Goal: Task Accomplishment & Management: Use online tool/utility

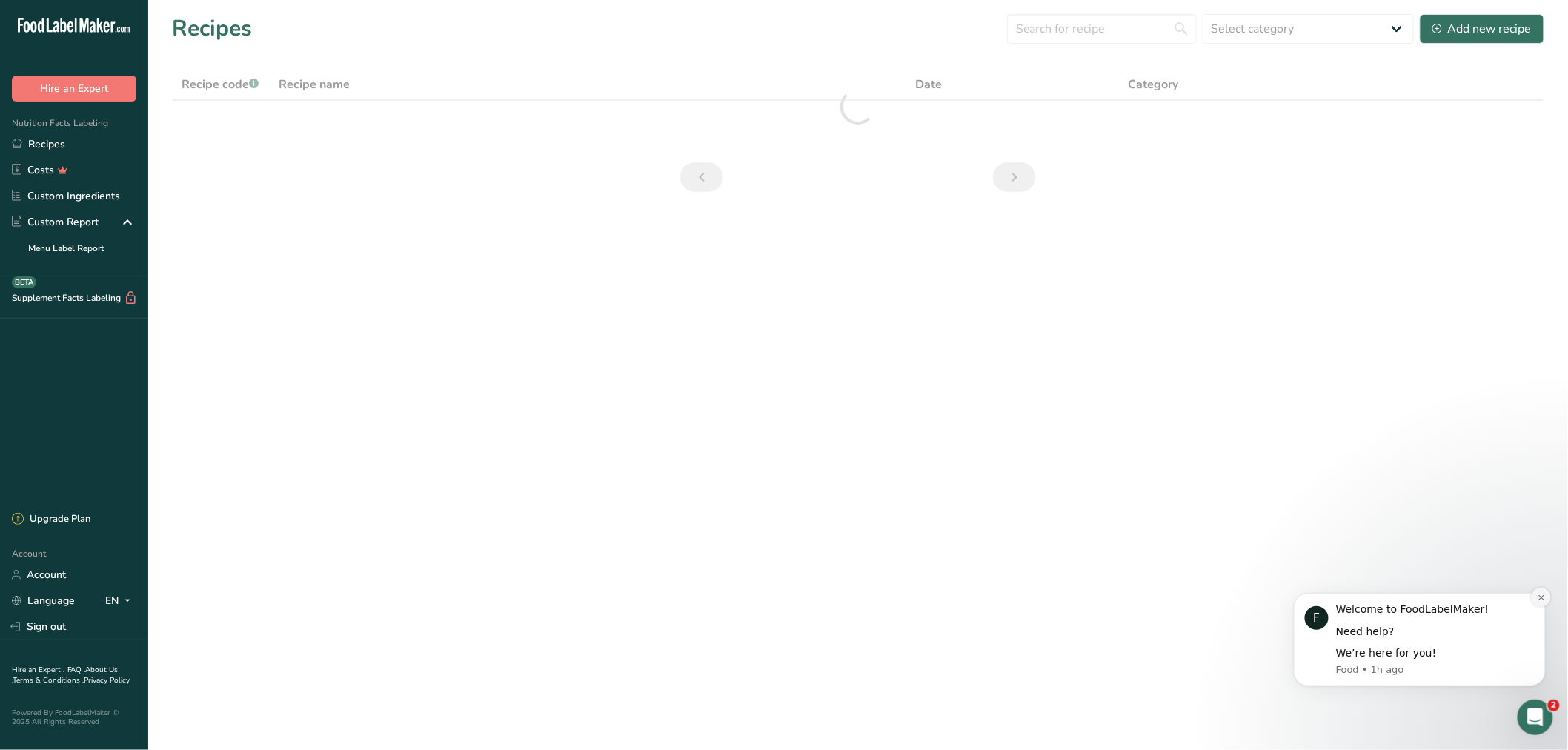
click at [1534, 596] on button "Dismiss notification" at bounding box center [1541, 596] width 19 height 19
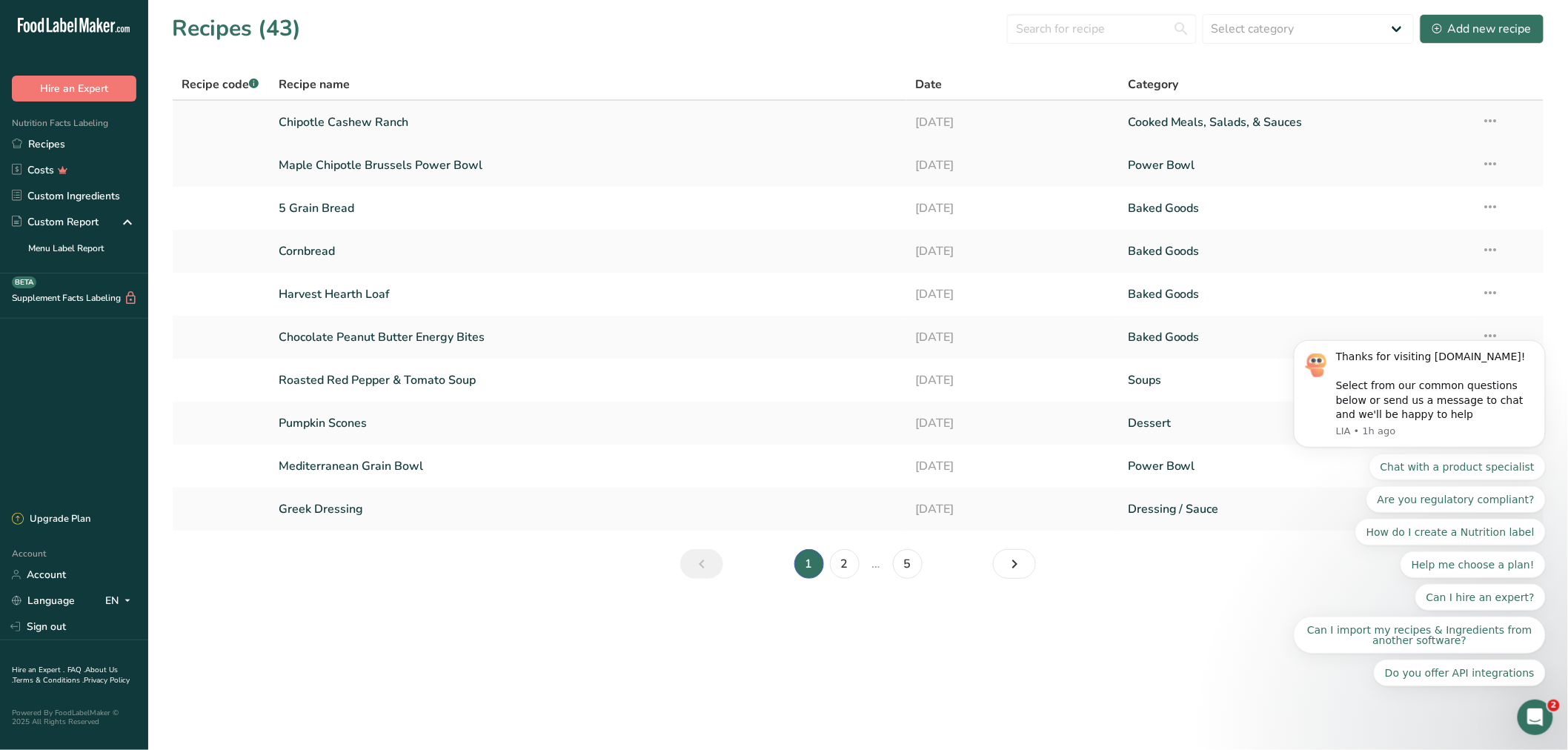
click at [309, 114] on link "Chipotle Cashew Ranch" at bounding box center [588, 123] width 620 height 31
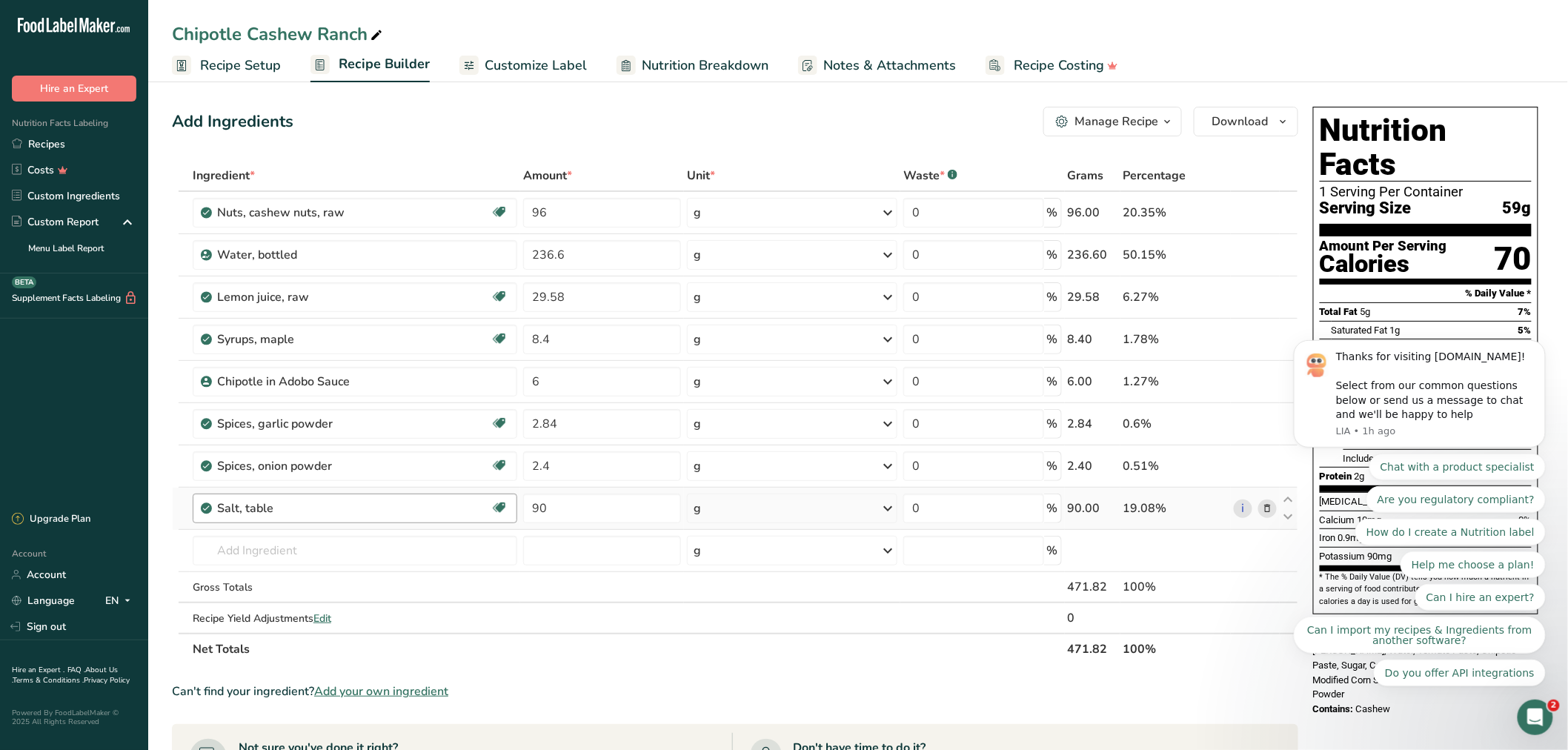
drag, startPoint x: 303, startPoint y: 493, endPoint x: 301, endPoint y: 506, distance: 13.2
click at [301, 493] on div "Salt, table Dairy free Gluten free Vegan Vegetarian Soy free" at bounding box center [355, 508] width 325 height 29
click at [301, 508] on div "Salt, table" at bounding box center [309, 509] width 185 height 18
click at [292, 506] on div "Salt, table" at bounding box center [309, 509] width 185 height 18
click at [284, 554] on input "text" at bounding box center [355, 551] width 325 height 29
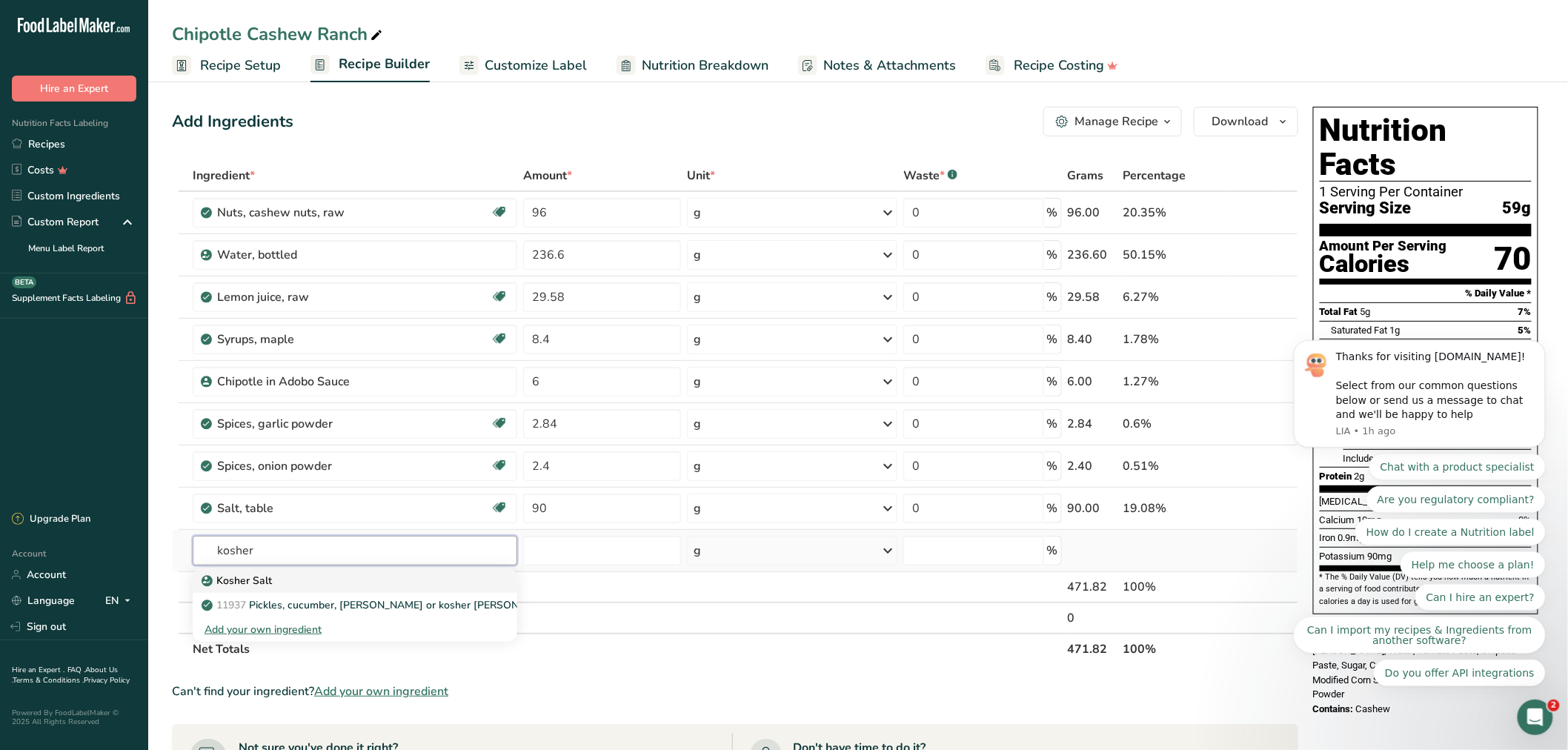
type input "kosher"
click at [290, 581] on div "Kosher Salt" at bounding box center [342, 581] width 277 height 16
type input "Kosher Salt"
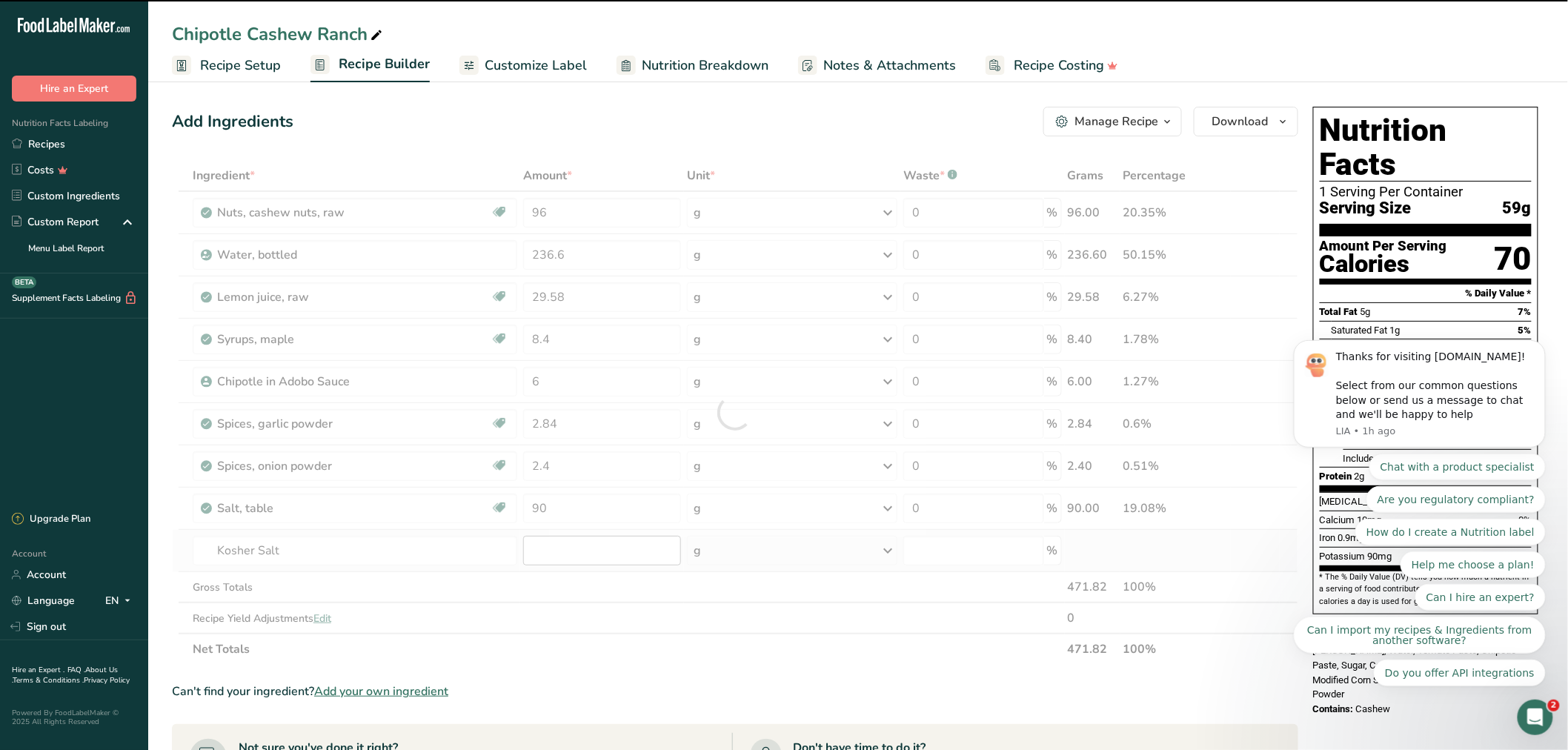
type input "0"
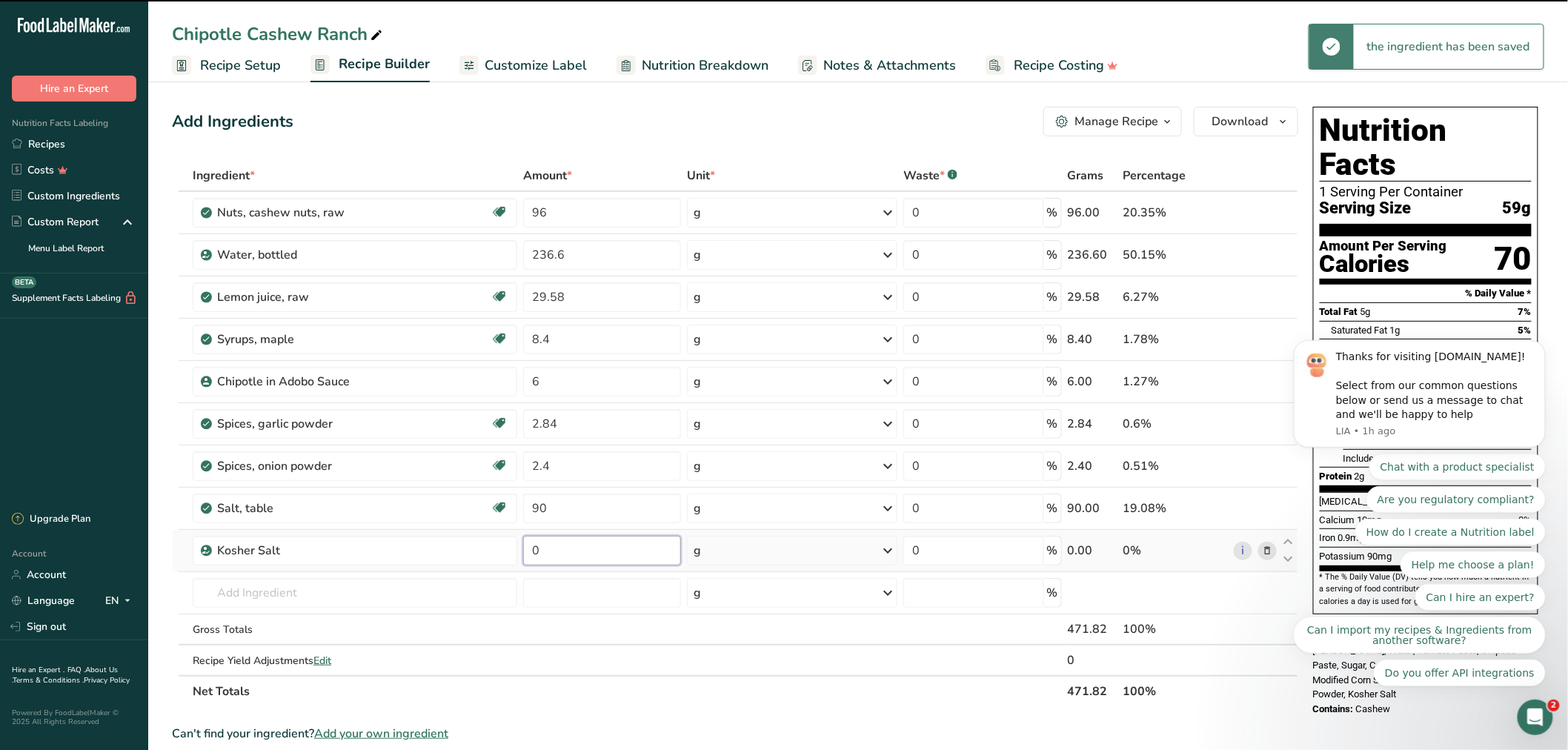
click at [574, 549] on input "0" at bounding box center [602, 551] width 158 height 29
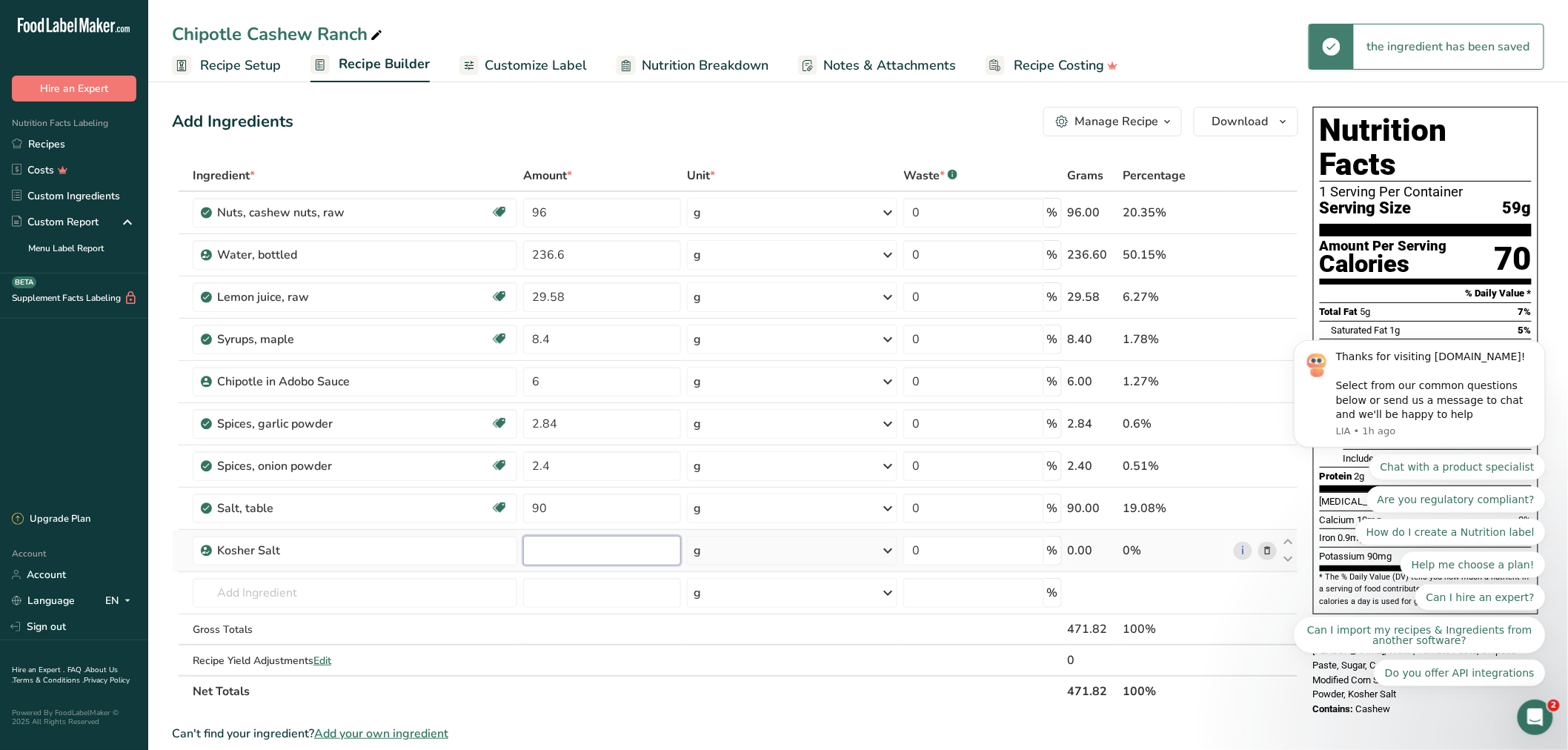
type input "-9"
type input "90"
click at [1271, 512] on div "Ingredient * Amount * Unit * Waste * .a-a{fill:#347362;}.b-a{fill:#fff;} Grams …" at bounding box center [735, 434] width 1126 height 547
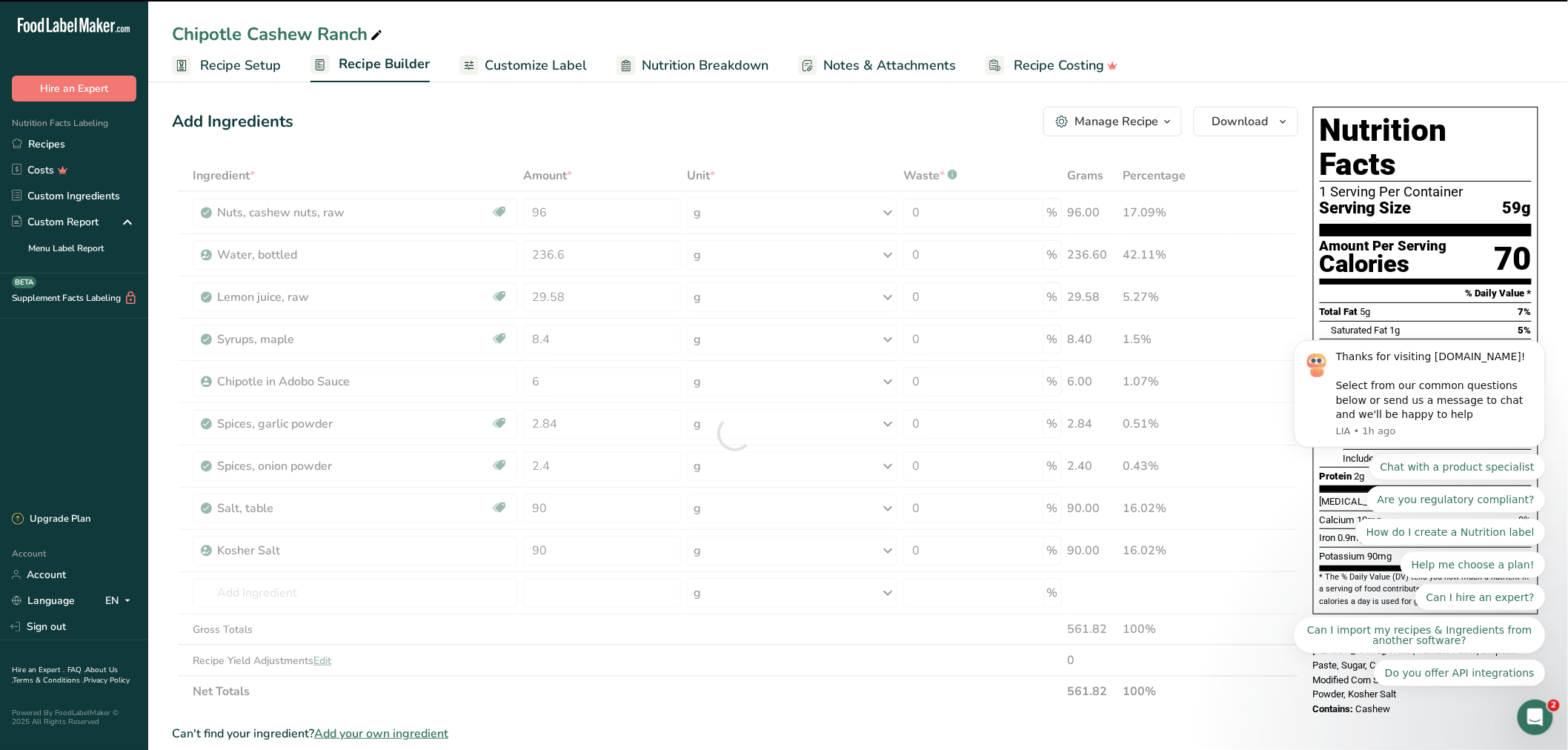
click at [1393, 30] on div "Chipotle Cashew Ranch" at bounding box center [858, 33] width 1420 height 26
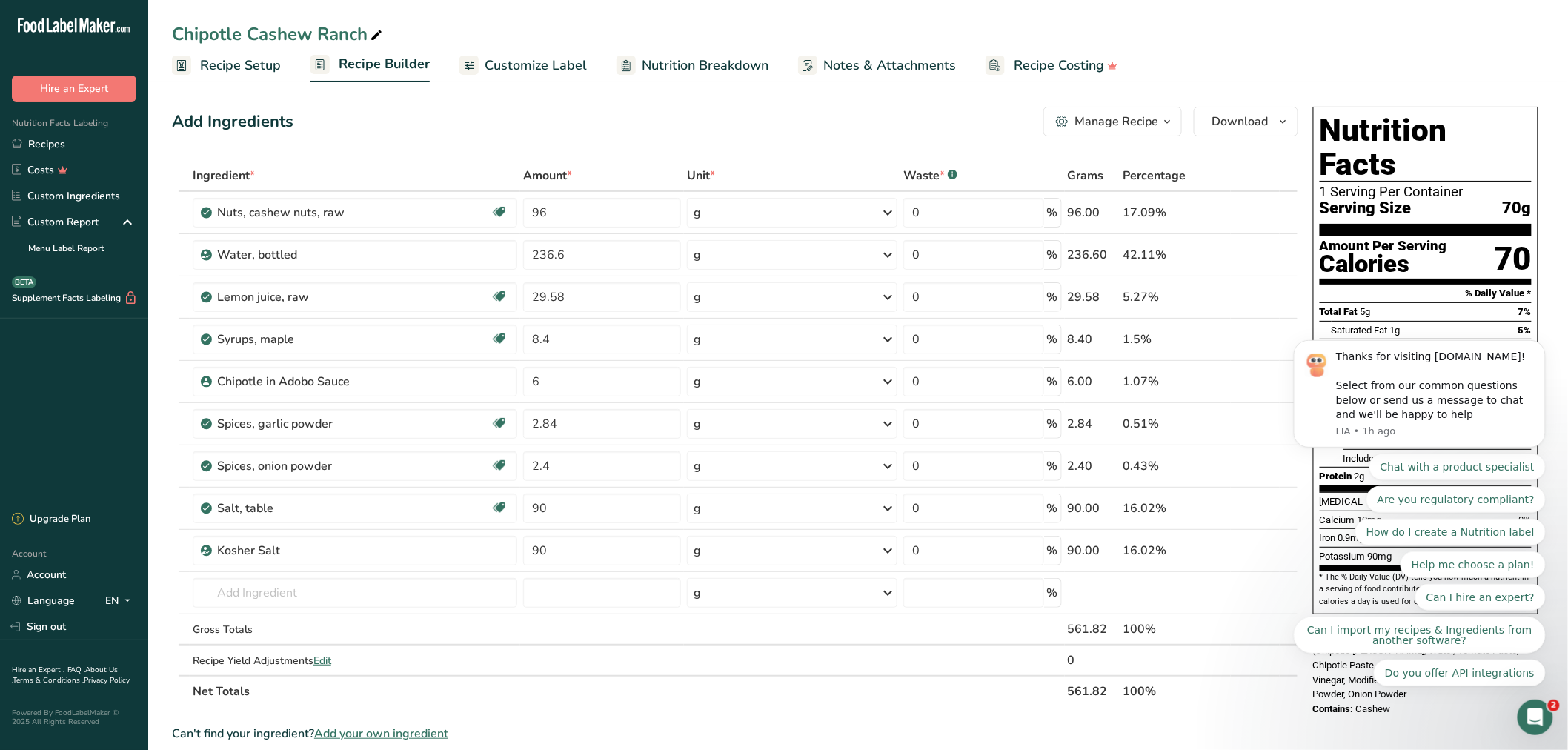
click at [239, 59] on span "Recipe Setup" at bounding box center [240, 65] width 81 height 20
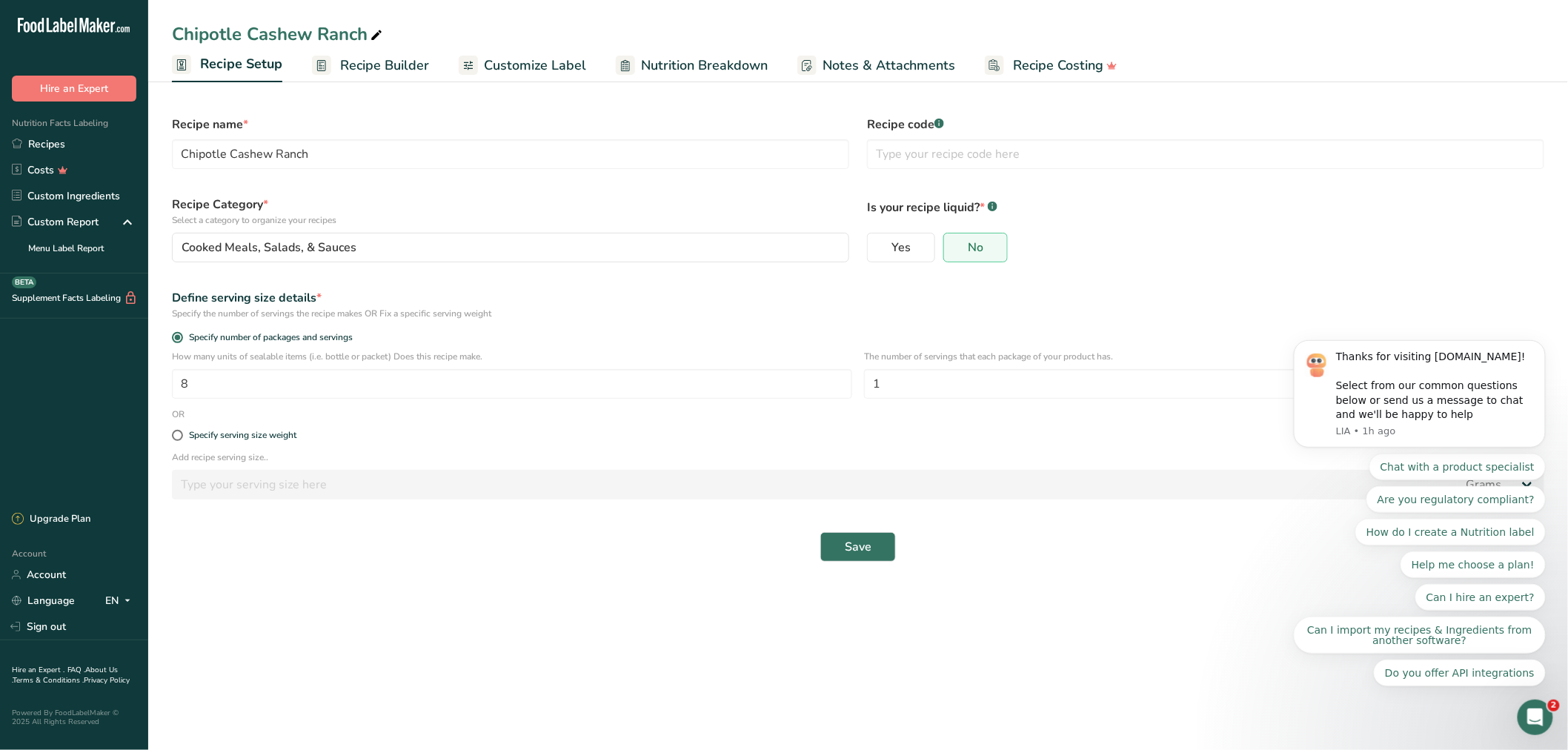
click at [369, 67] on span "Recipe Builder" at bounding box center [384, 65] width 89 height 20
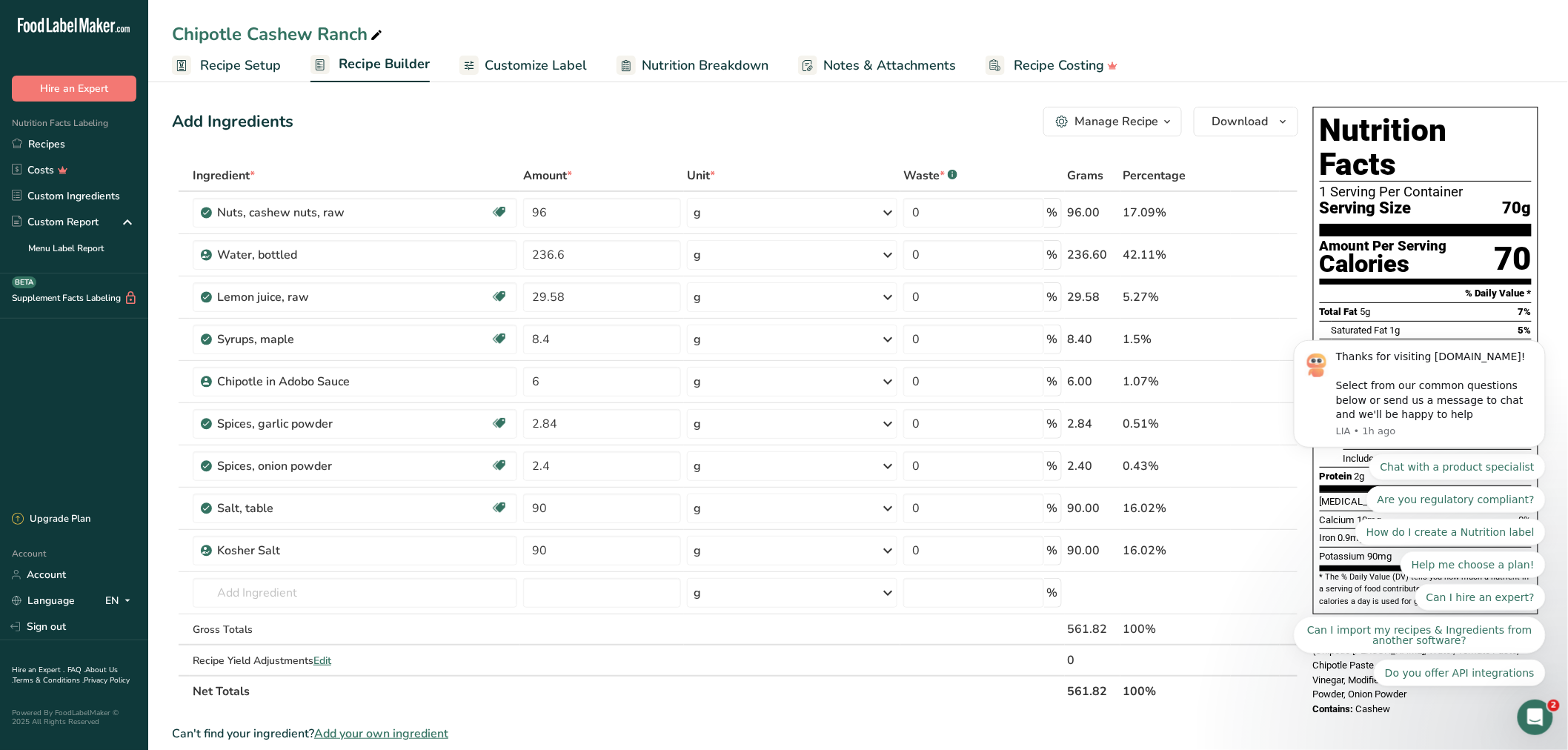
click at [531, 67] on span "Customize Label" at bounding box center [535, 65] width 102 height 20
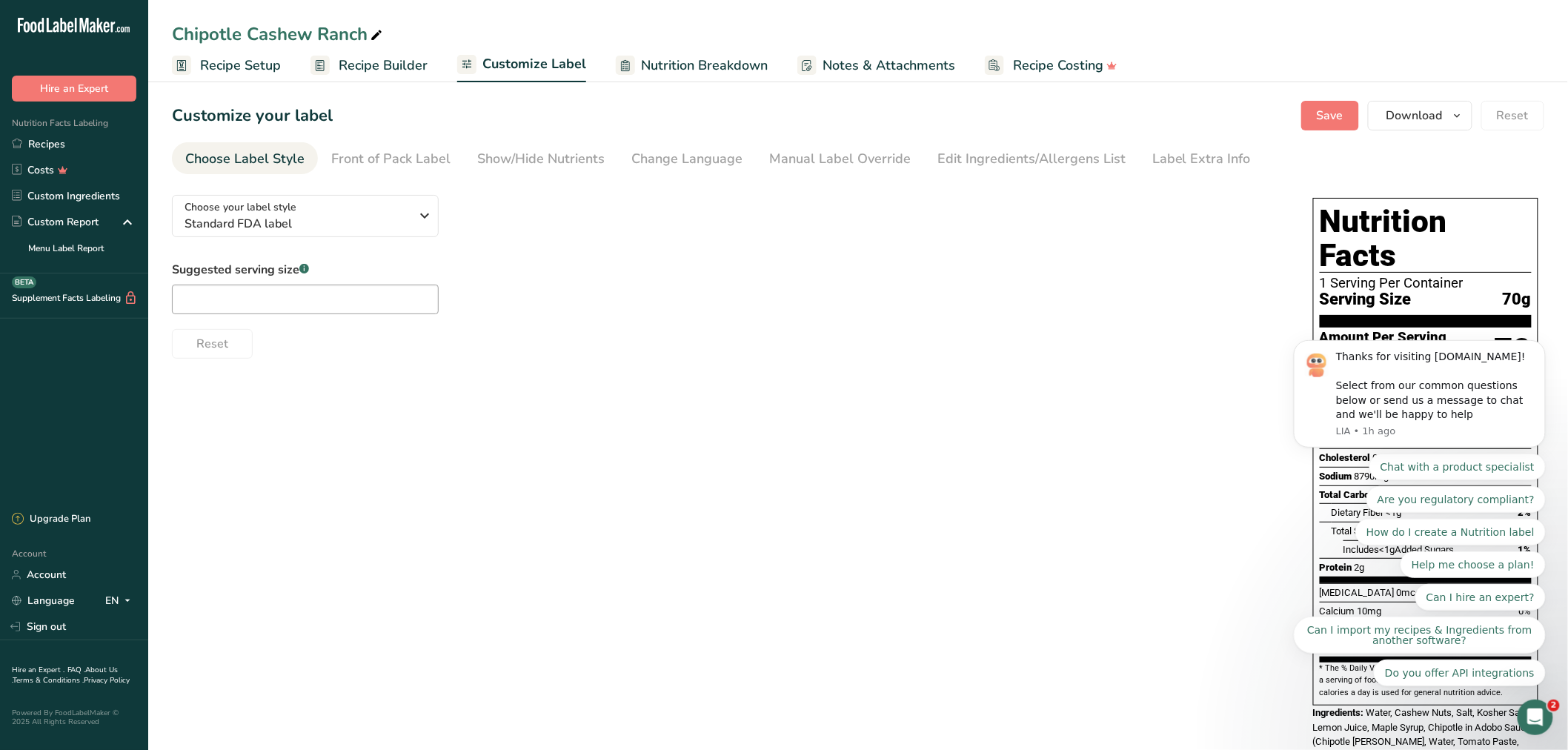
click at [929, 73] on span "Notes & Attachments" at bounding box center [889, 65] width 132 height 20
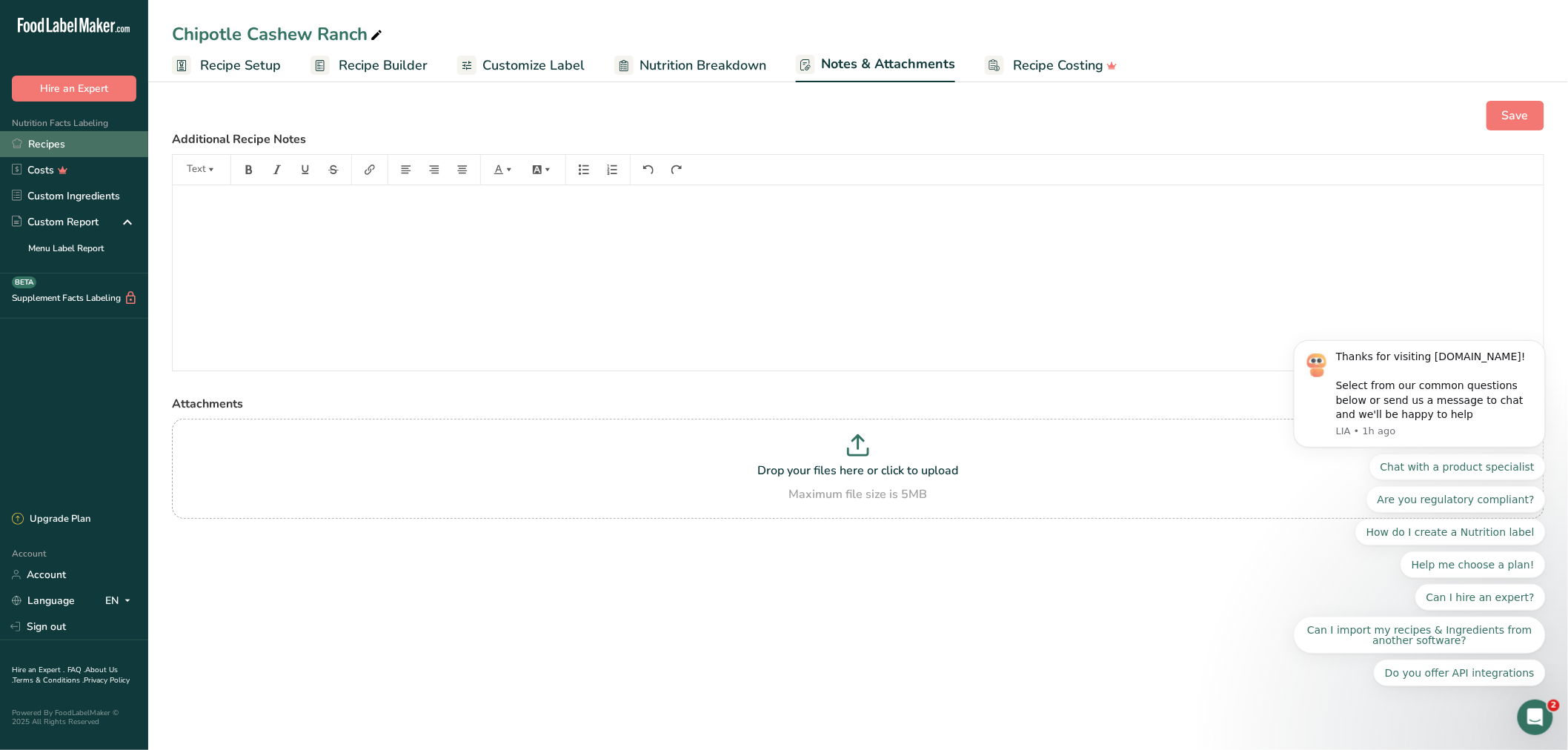
click at [96, 138] on link "Recipes" at bounding box center [74, 144] width 148 height 26
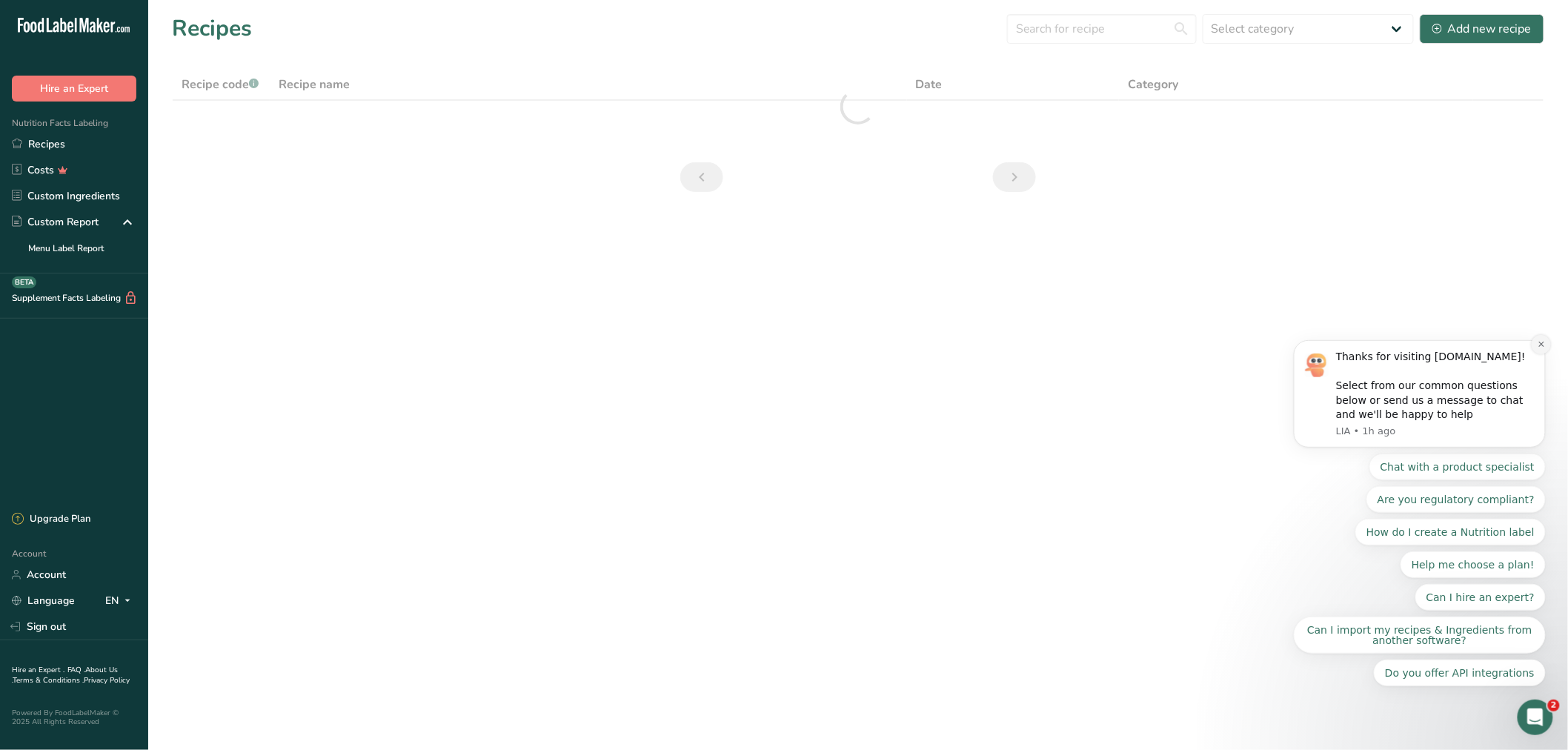
click at [1546, 353] on button "Dismiss notification" at bounding box center [1541, 344] width 19 height 19
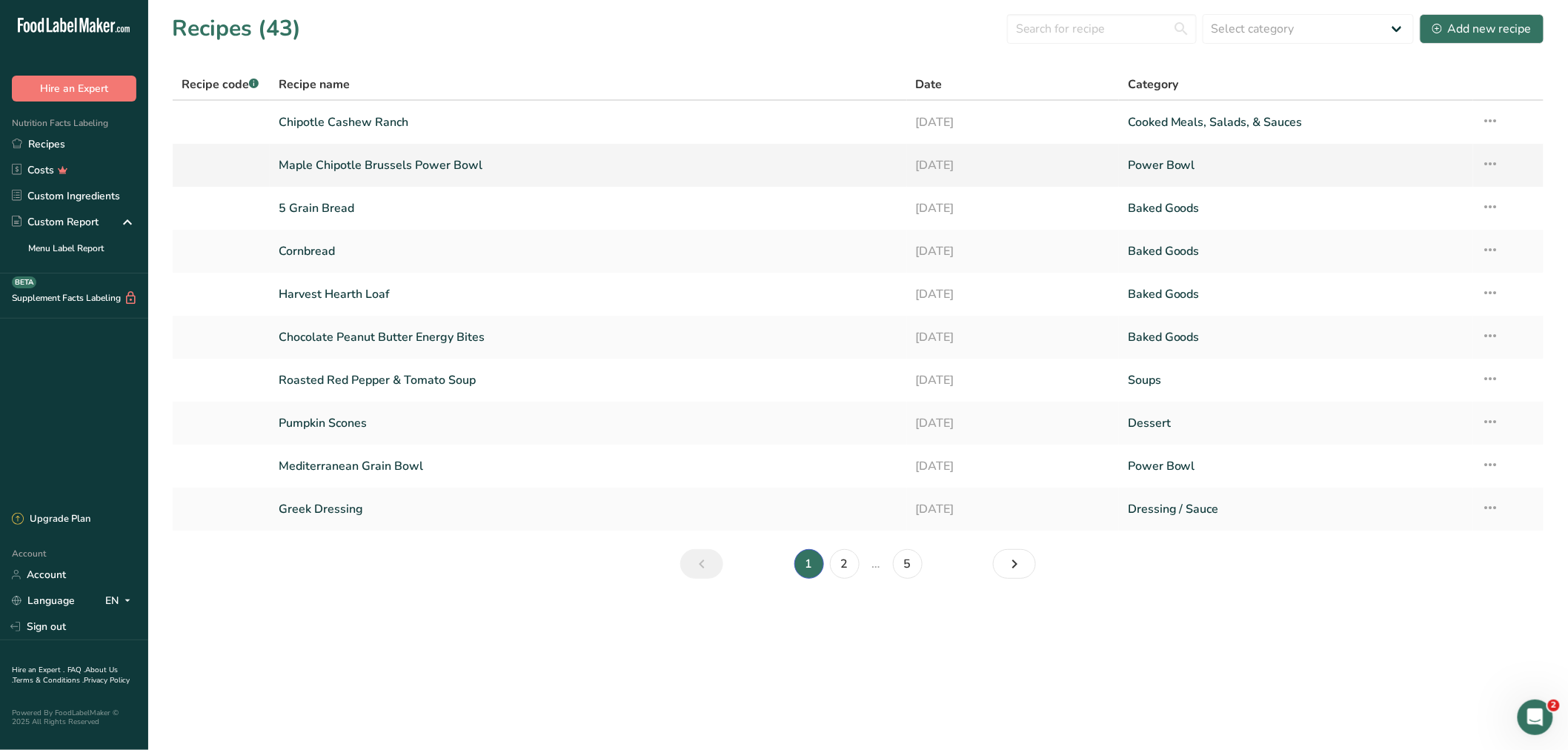
click at [308, 157] on link "Maple Chipotle Brussels Power Bowl" at bounding box center [588, 165] width 620 height 31
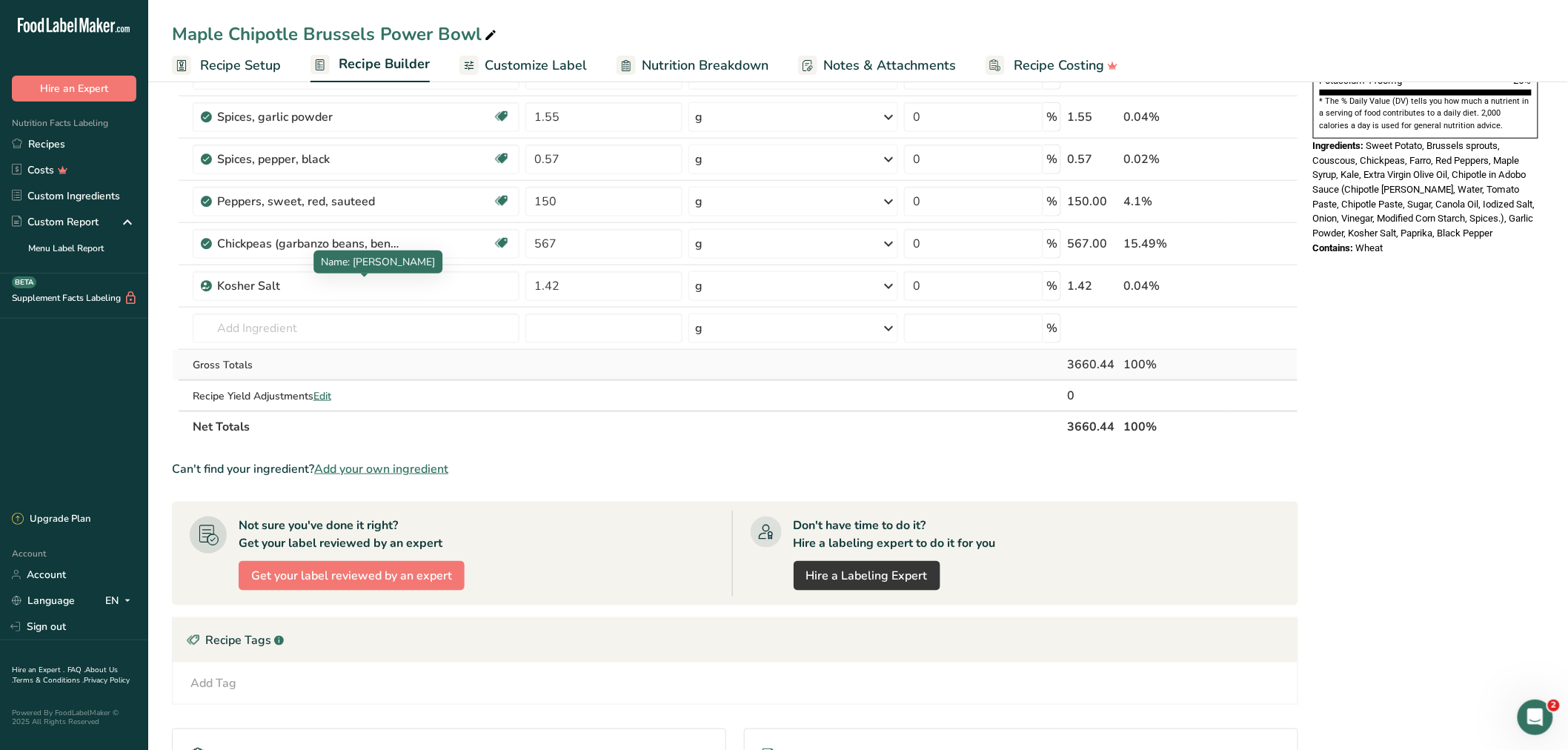
scroll to position [460, 0]
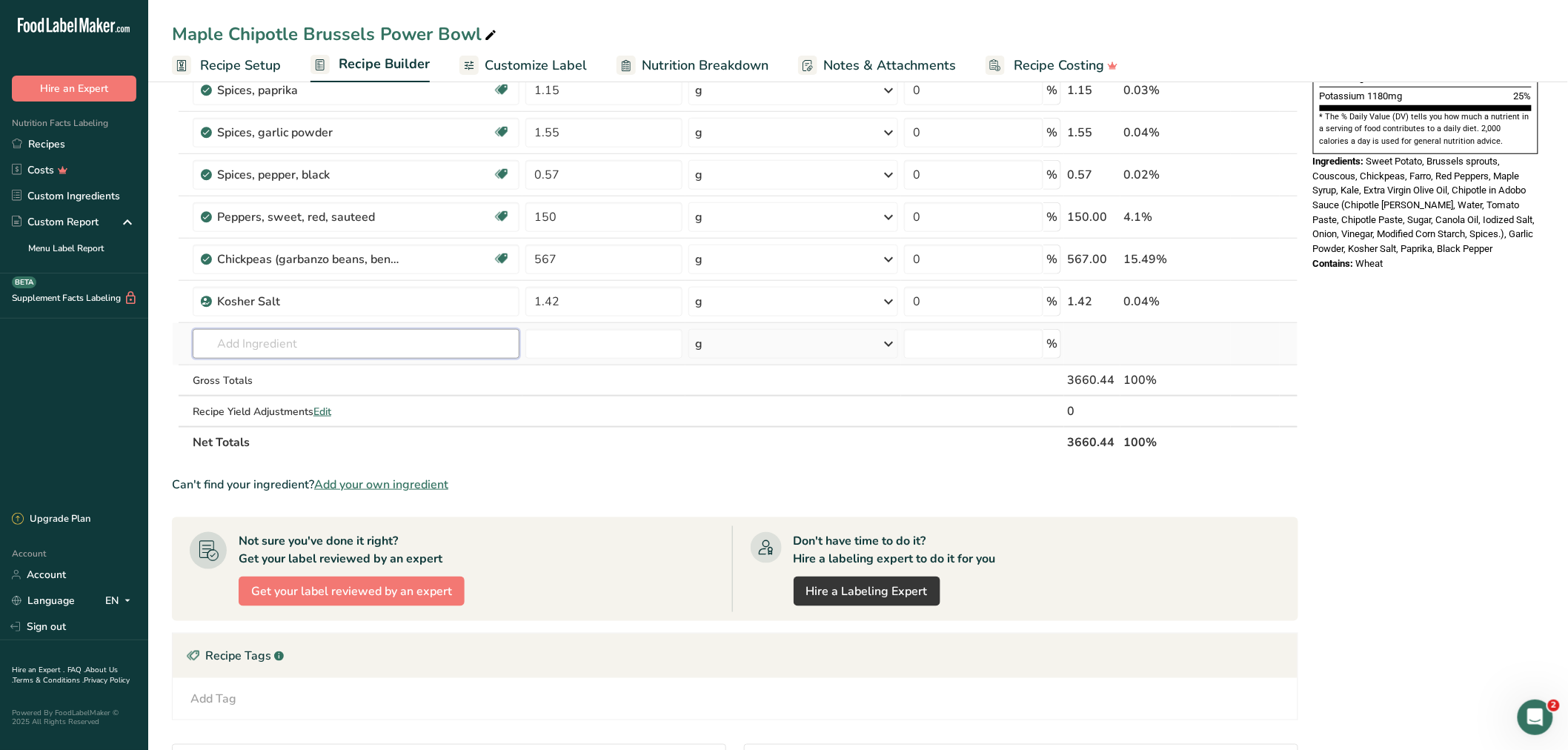
click at [323, 350] on input "text" at bounding box center [356, 343] width 327 height 29
type input "chipotle cashew ranch"
click at [602, 493] on section "Ingredient * Amount * Unit * Waste * .a-a{fill:#347362;}.b-a{fill:#fff;} Grams …" at bounding box center [735, 338] width 1126 height 1277
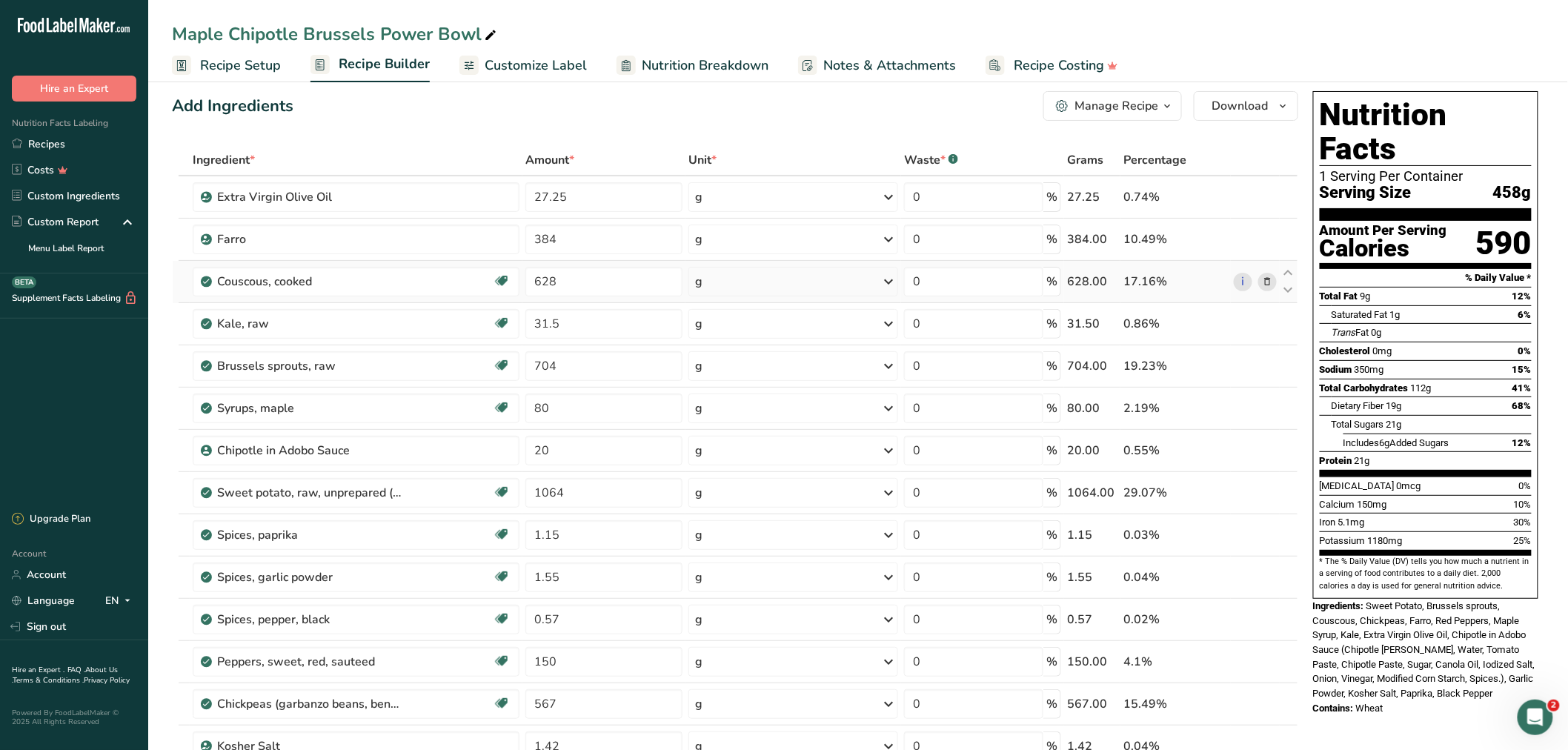
scroll to position [0, 0]
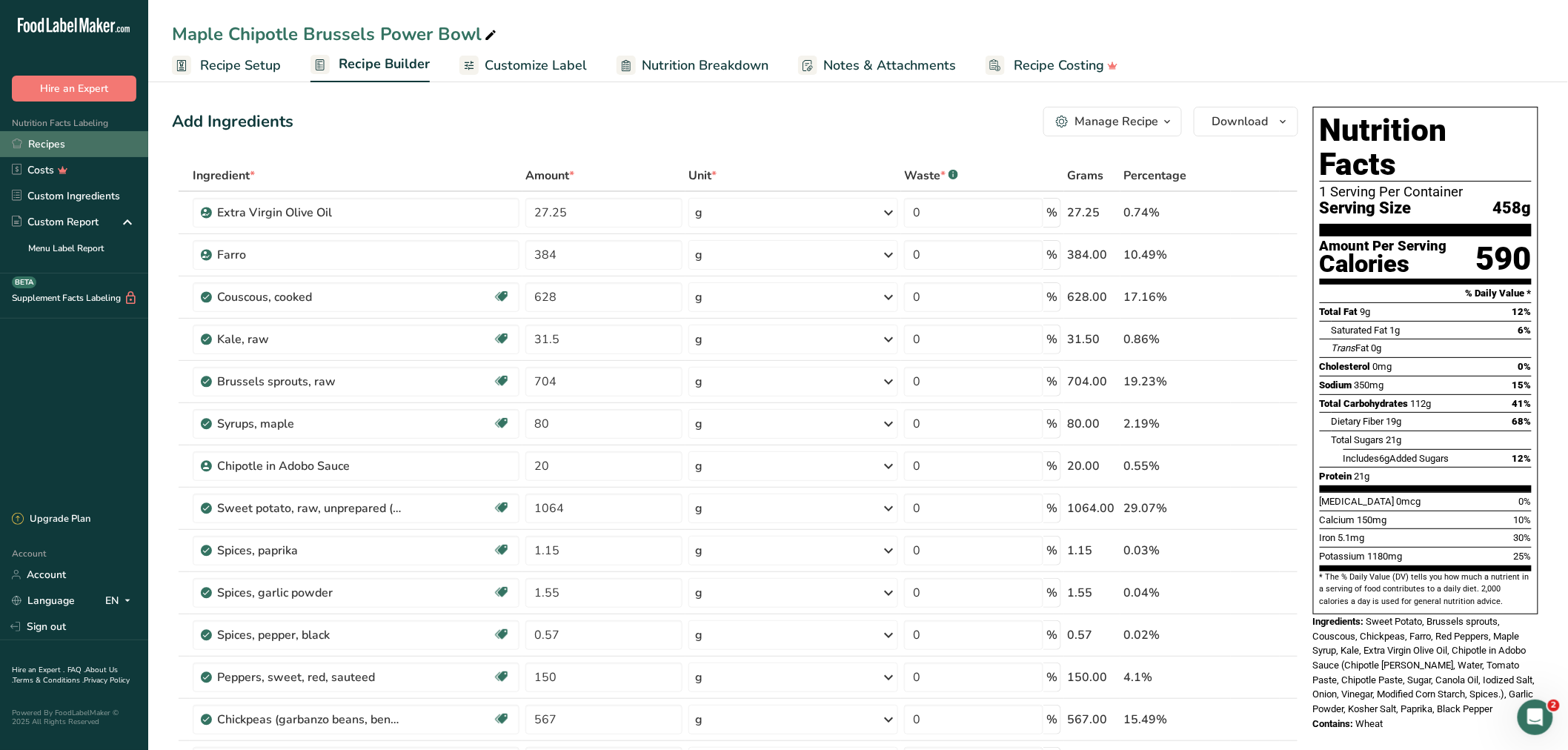
click at [127, 151] on link "Recipes" at bounding box center [74, 144] width 148 height 26
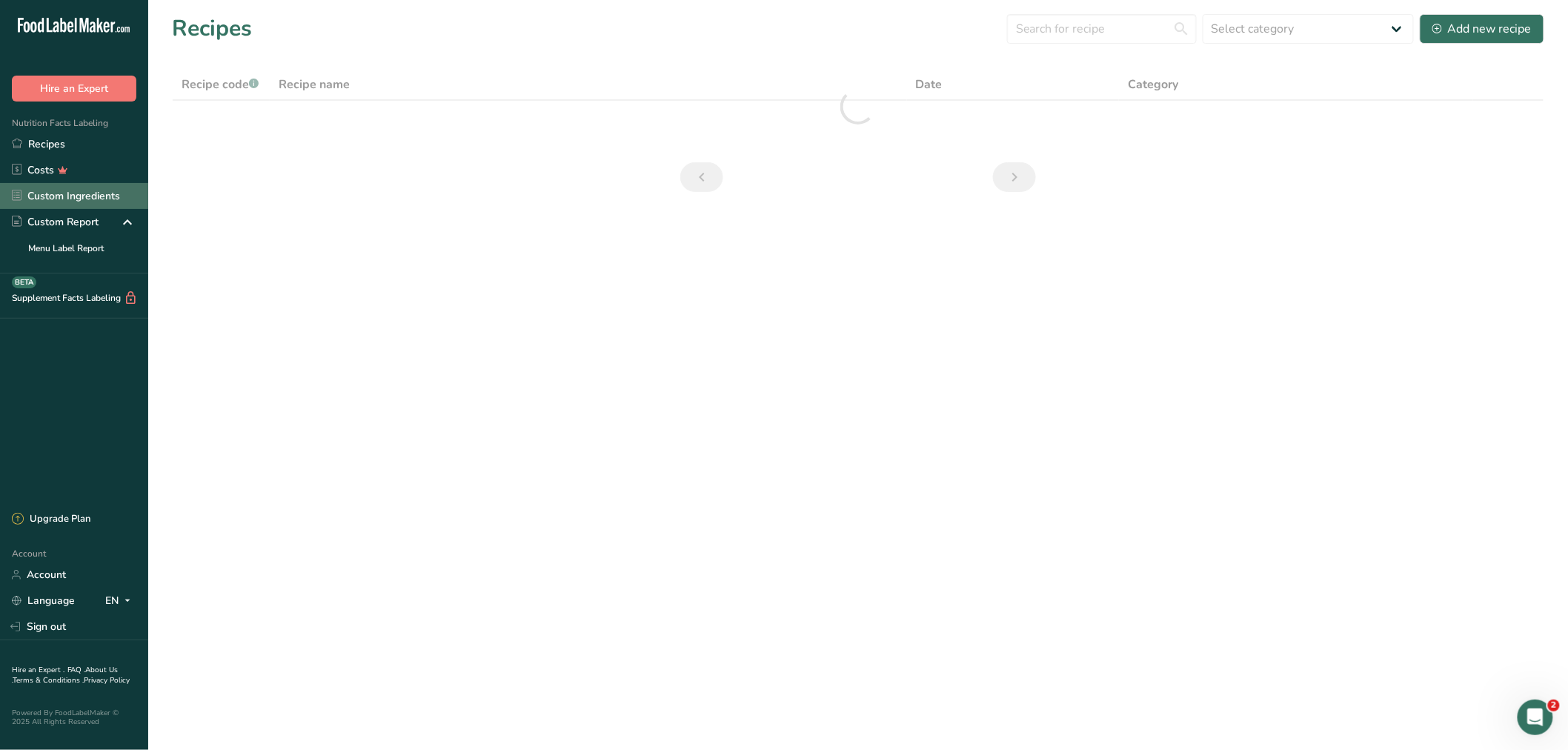
click at [120, 195] on link "Custom Ingredients" at bounding box center [74, 196] width 148 height 26
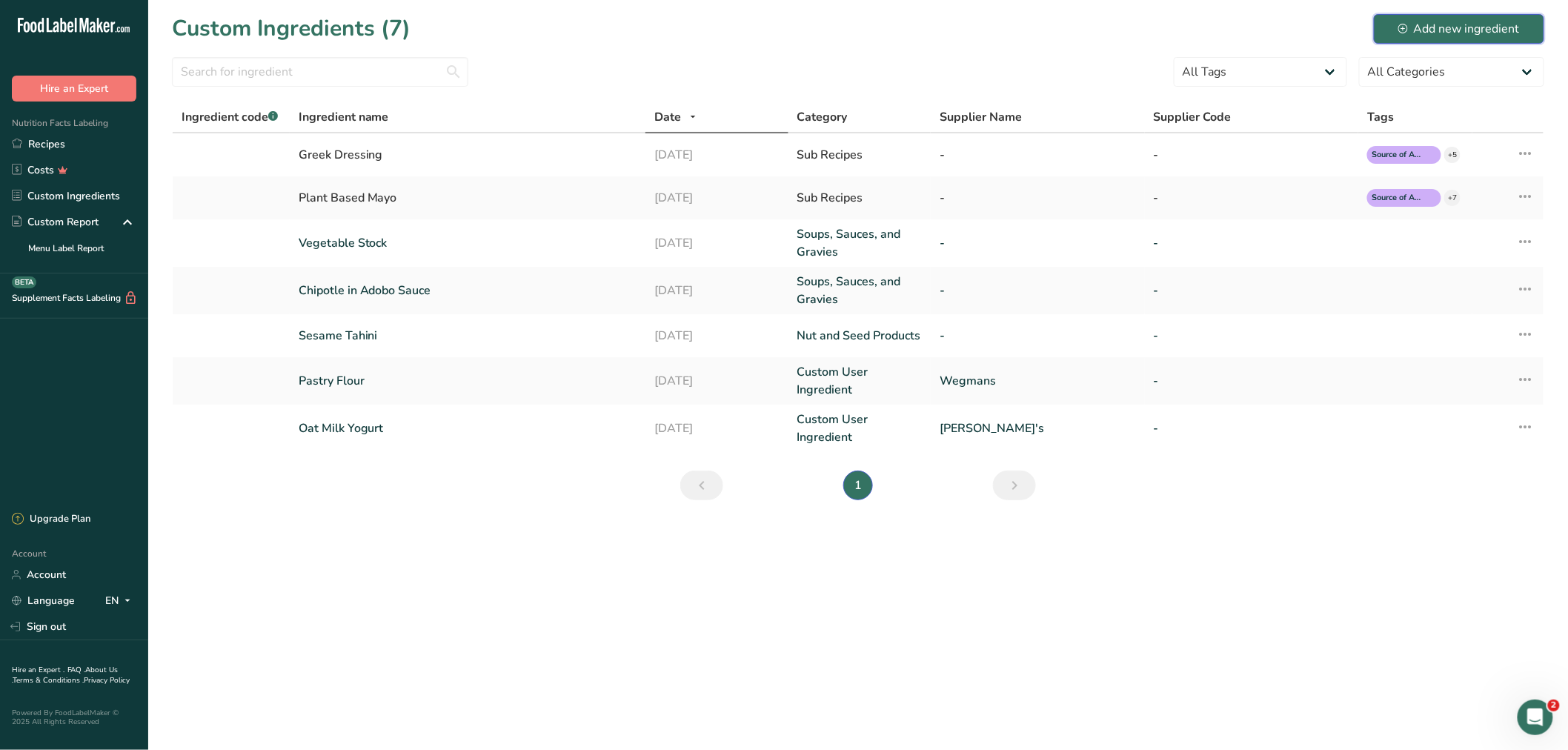
click at [1410, 30] on div "Add new ingredient" at bounding box center [1459, 29] width 122 height 18
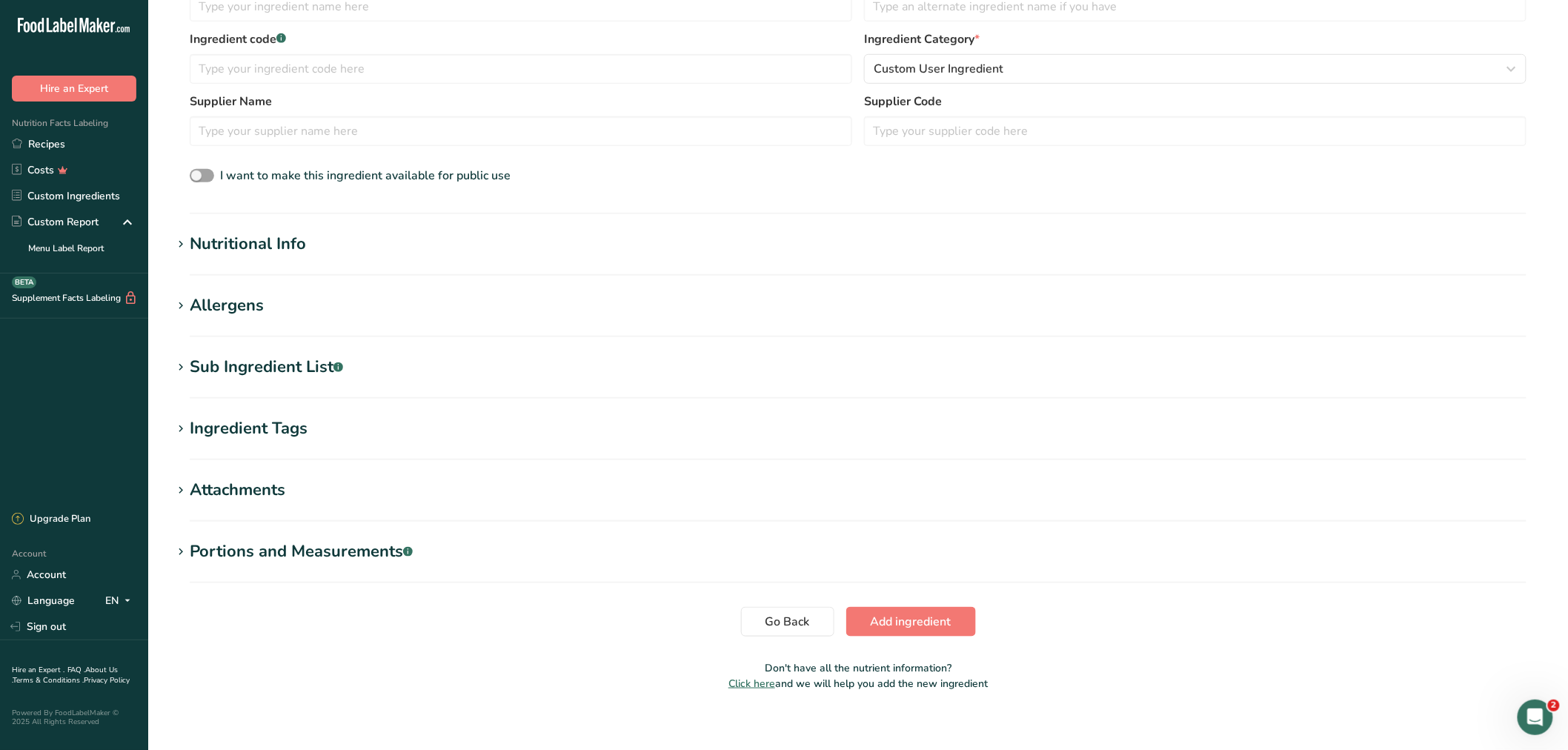
scroll to position [356, 0]
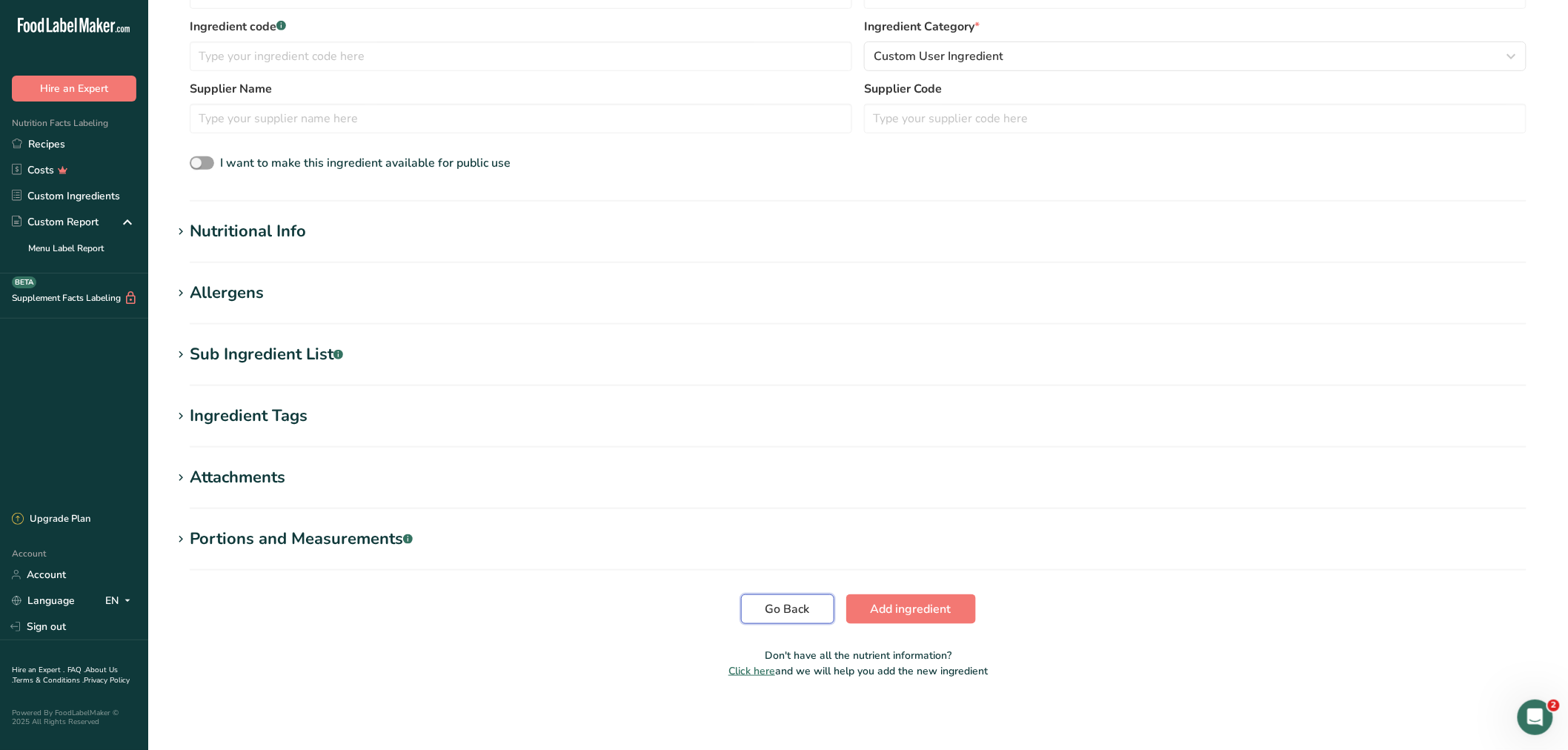
click at [816, 618] on button "Go Back" at bounding box center [788, 609] width 93 height 29
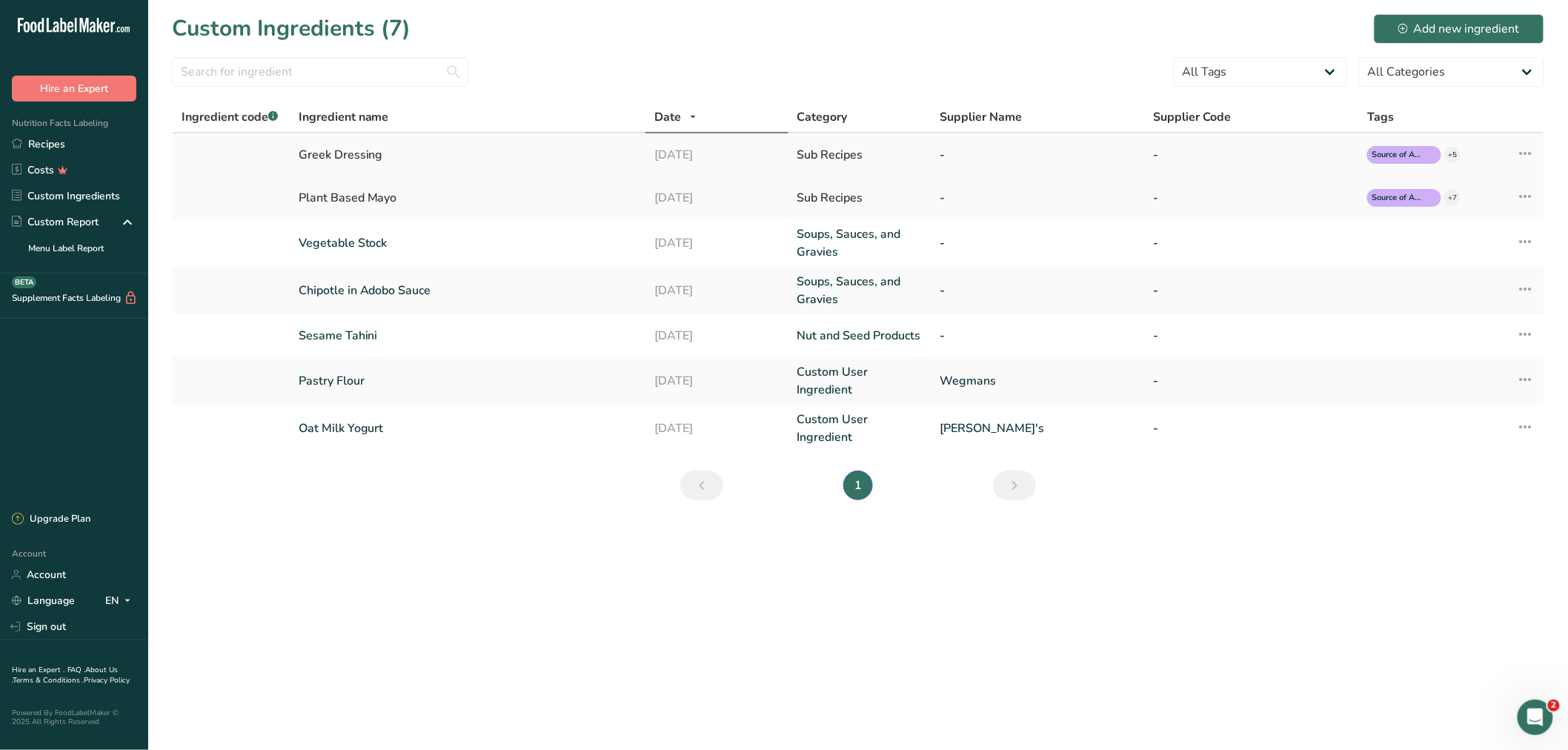
click at [364, 148] on div "Greek Dressing" at bounding box center [468, 155] width 339 height 18
click at [41, 151] on link "Recipes" at bounding box center [74, 144] width 148 height 26
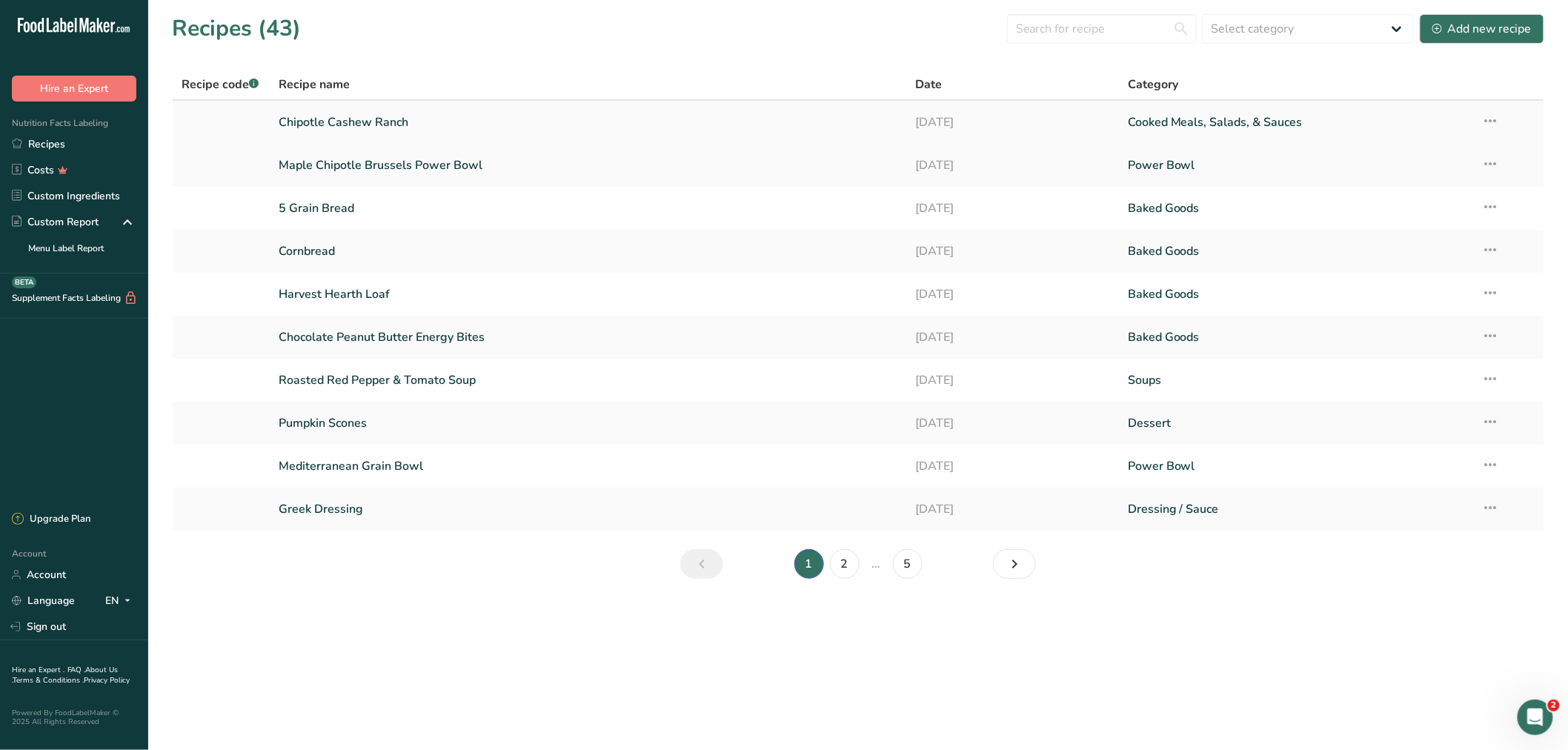
click at [1490, 123] on icon at bounding box center [1491, 120] width 18 height 26
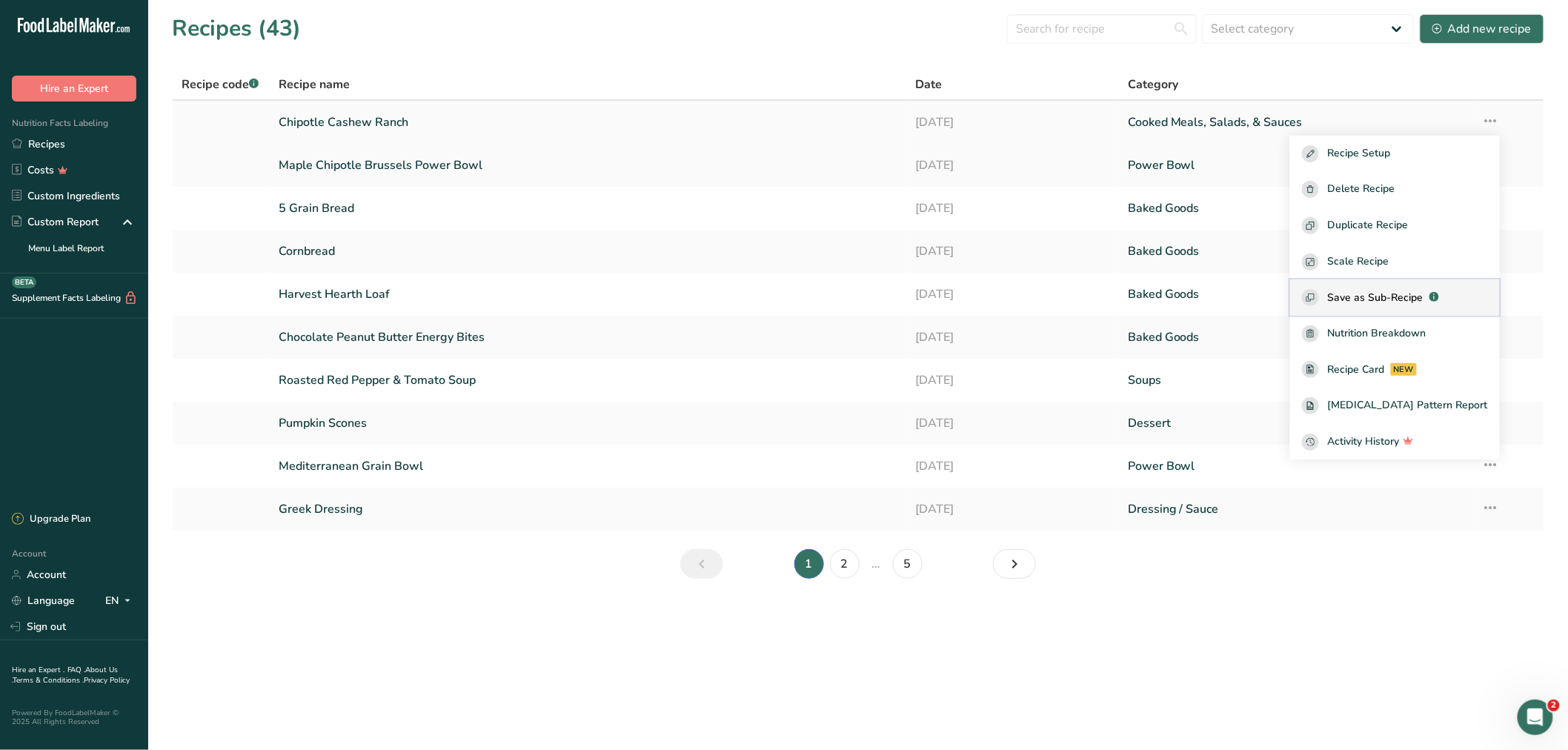
click at [1383, 301] on span "Save as Sub-Recipe" at bounding box center [1375, 298] width 95 height 16
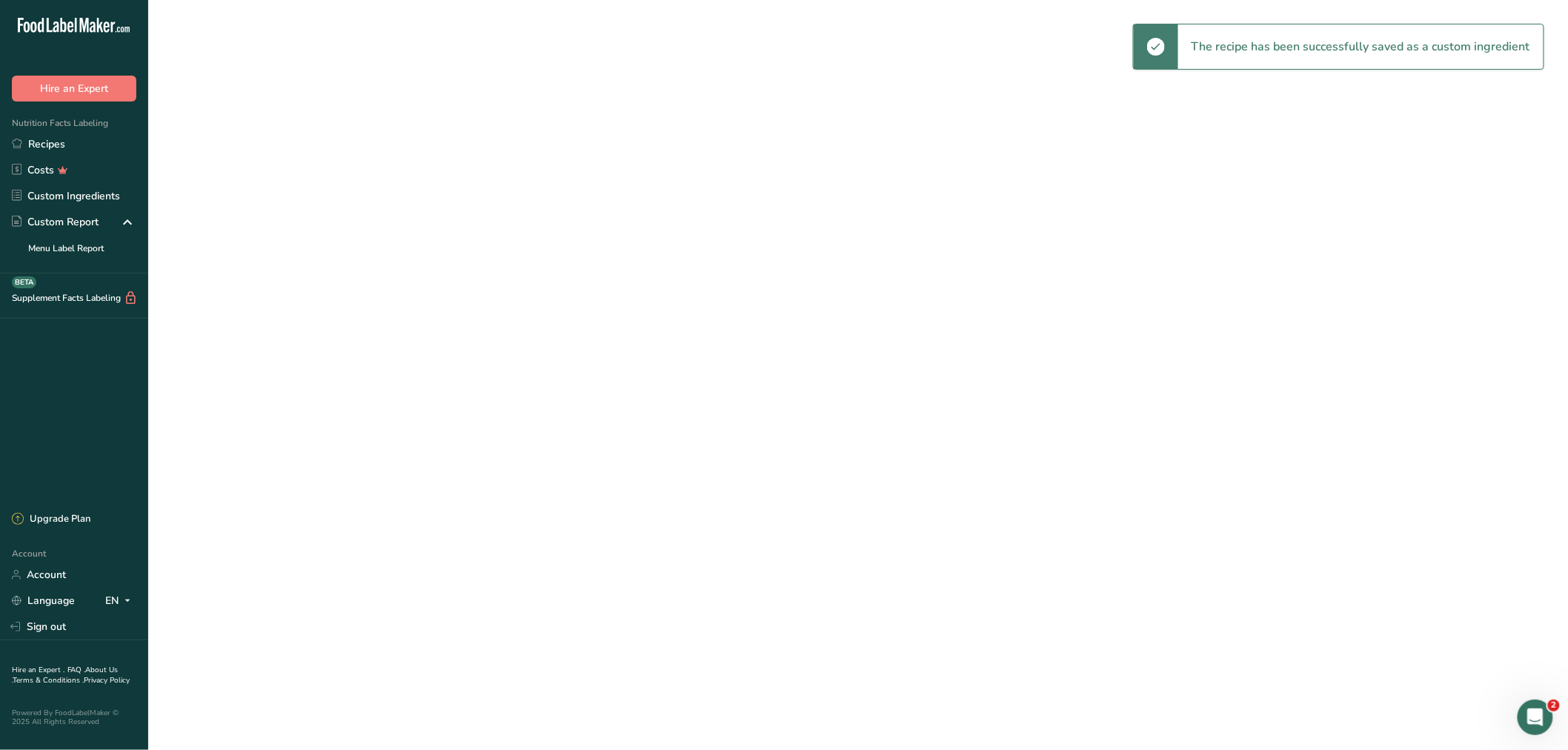
select select "30"
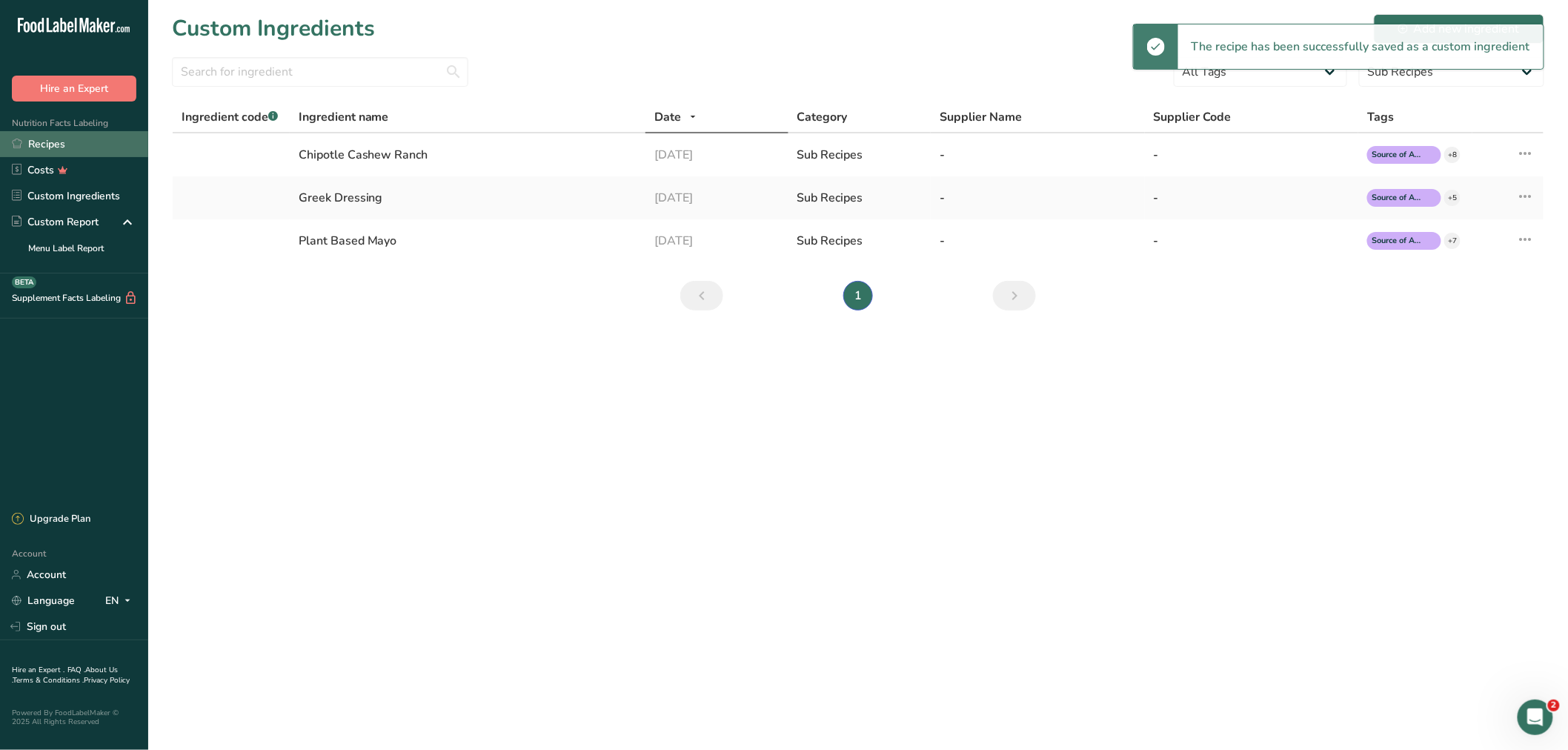
click at [83, 148] on link "Recipes" at bounding box center [74, 144] width 148 height 26
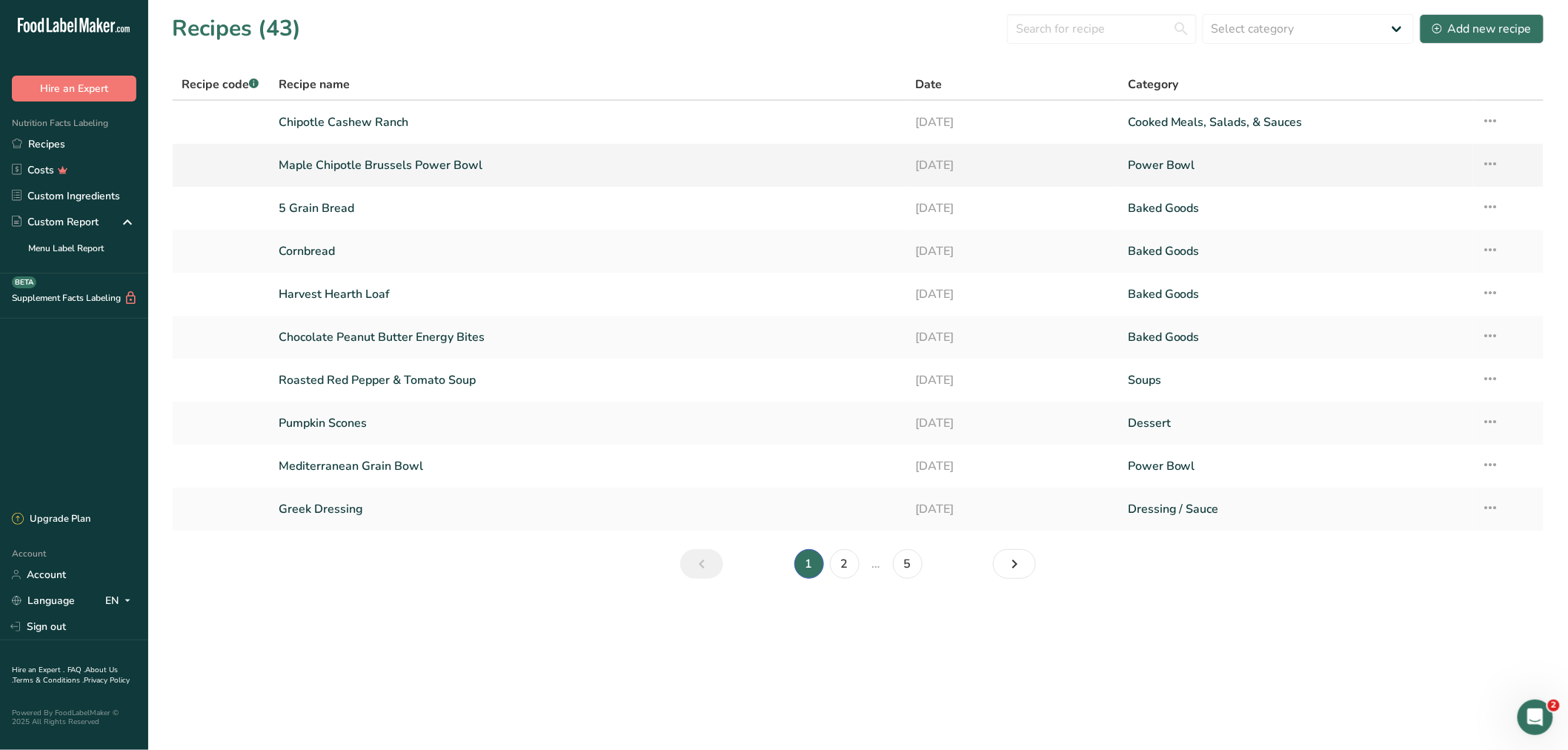
click at [357, 154] on link "Maple Chipotle Brussels Power Bowl" at bounding box center [588, 165] width 620 height 31
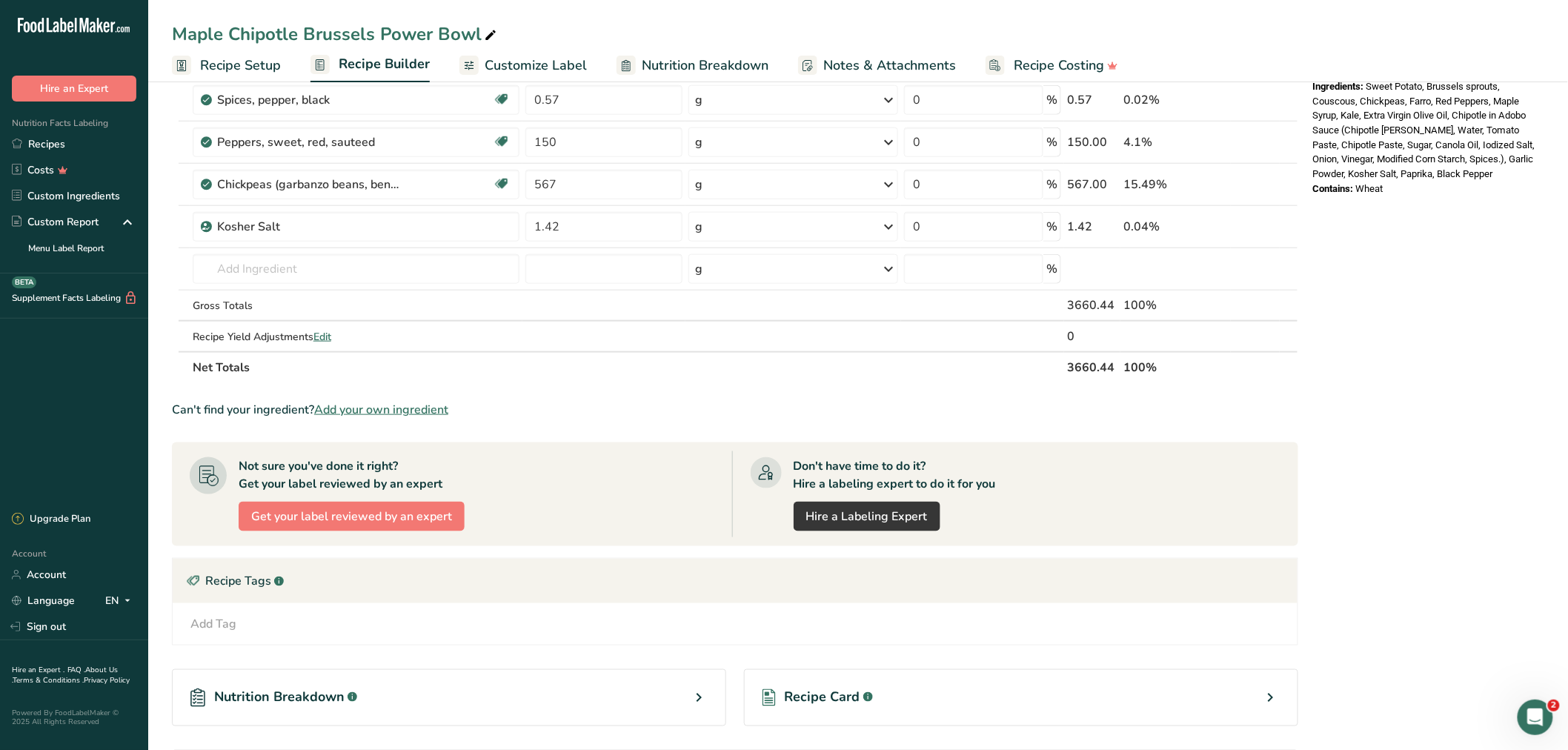
scroll to position [550, 0]
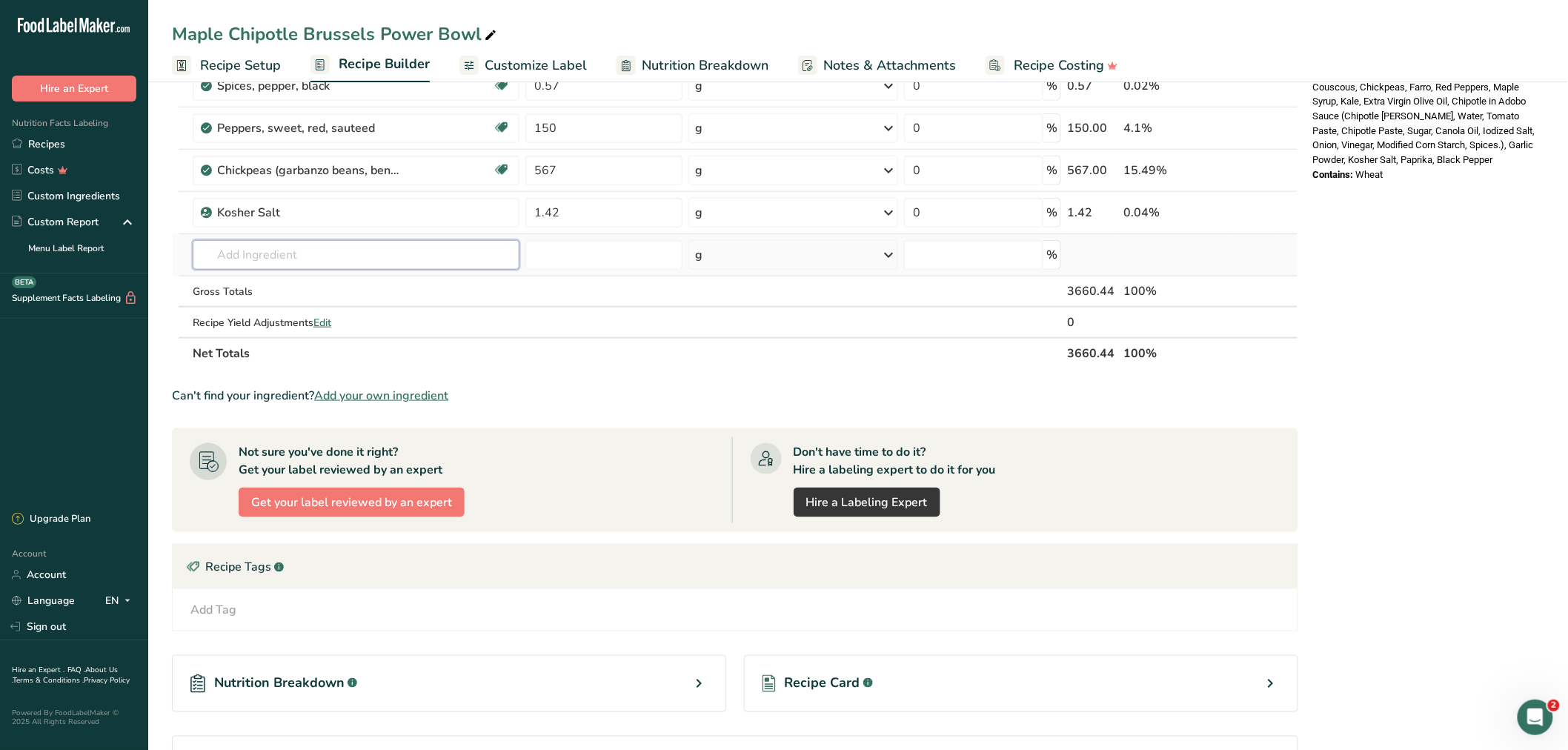
click at [267, 252] on input "text" at bounding box center [356, 255] width 327 height 29
type input "chipotle ca"
click at [258, 275] on link "Chipotle Cashew Ranch" at bounding box center [356, 284] width 327 height 24
type input "Chipotle Cashew Ranch"
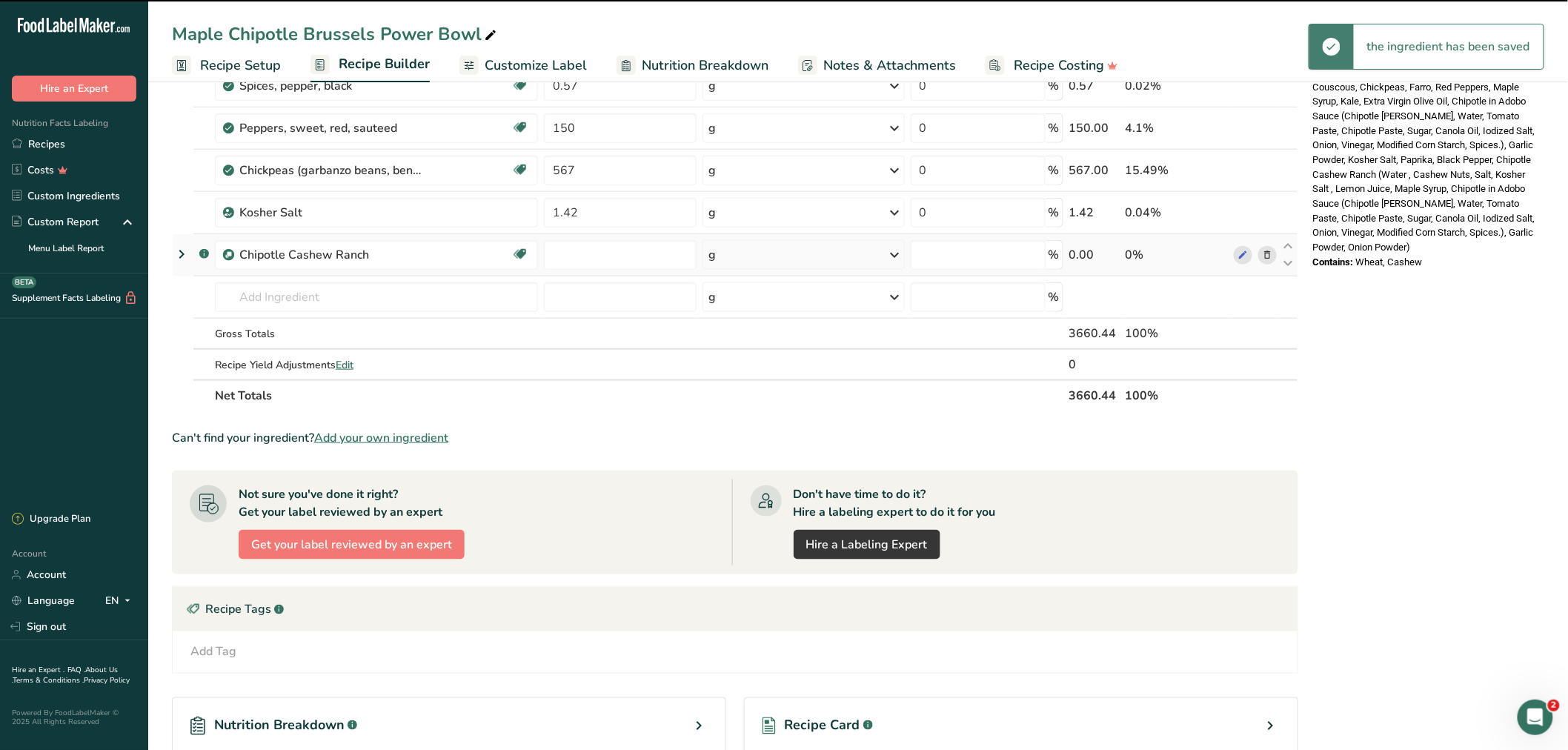
type input "0"
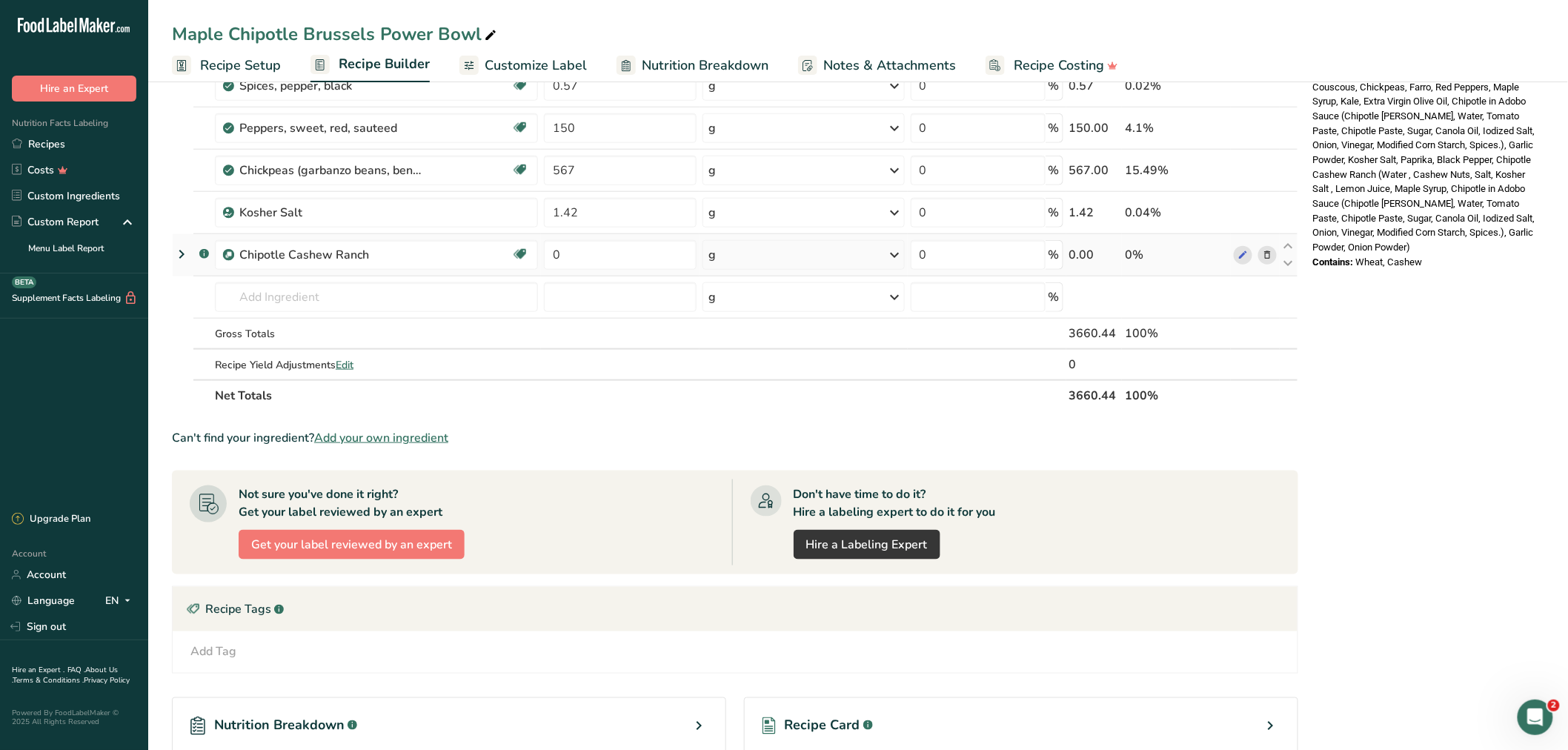
click at [746, 248] on div "g" at bounding box center [803, 255] width 202 height 29
click at [732, 315] on div "g" at bounding box center [773, 311] width 125 height 21
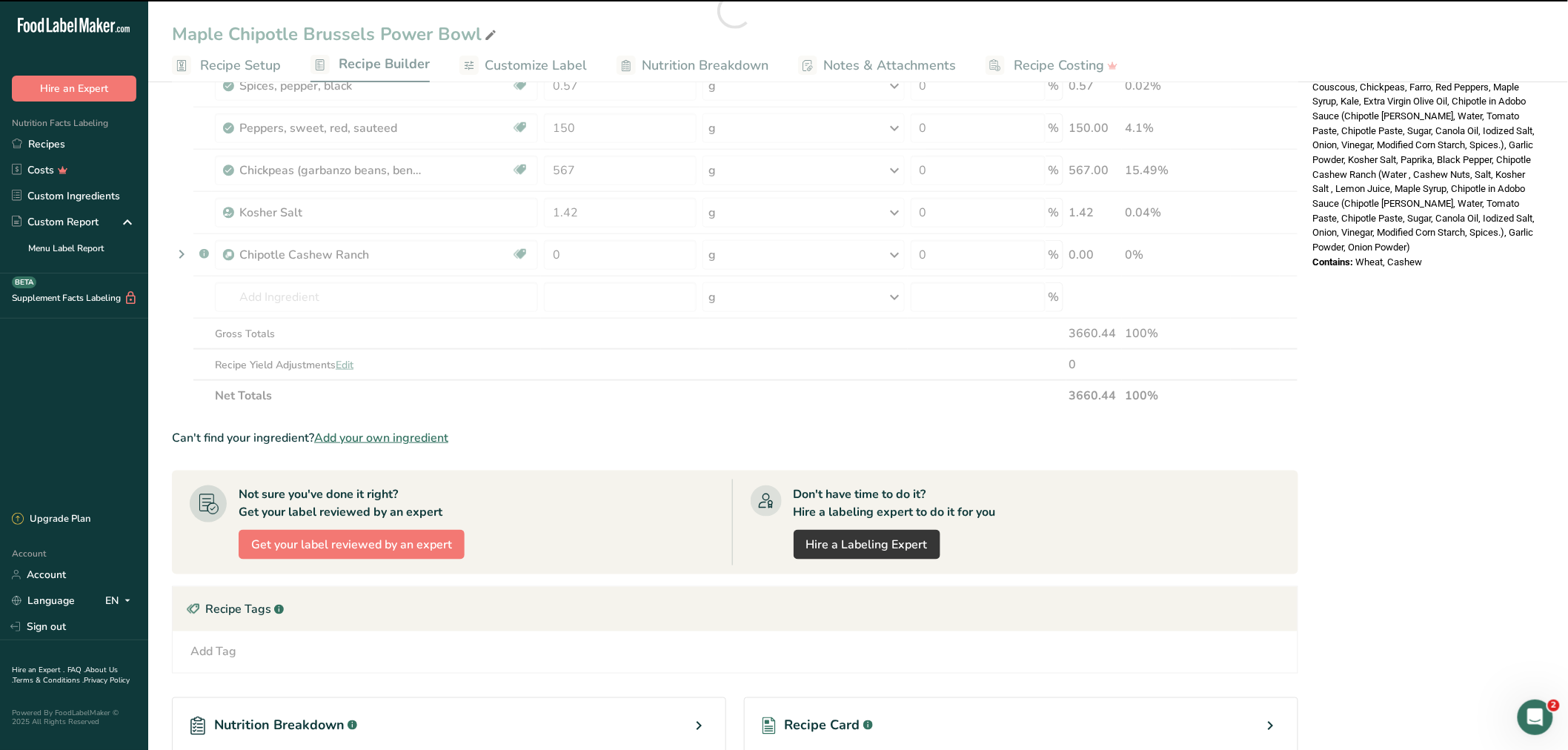
click at [67, 136] on link "Recipes" at bounding box center [74, 144] width 148 height 26
